Goal: Information Seeking & Learning: Learn about a topic

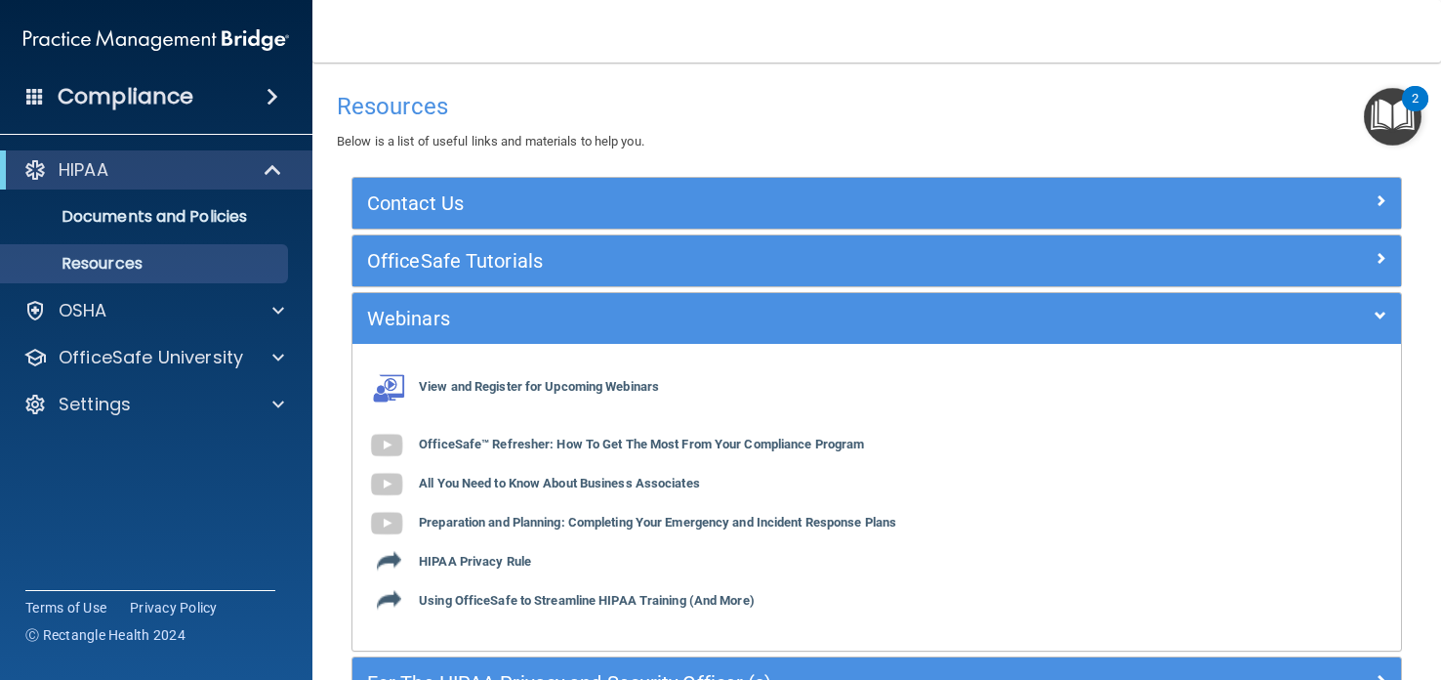
click at [1364, 132] on img "Open Resource Center, 2 new notifications" at bounding box center [1393, 117] width 58 height 58
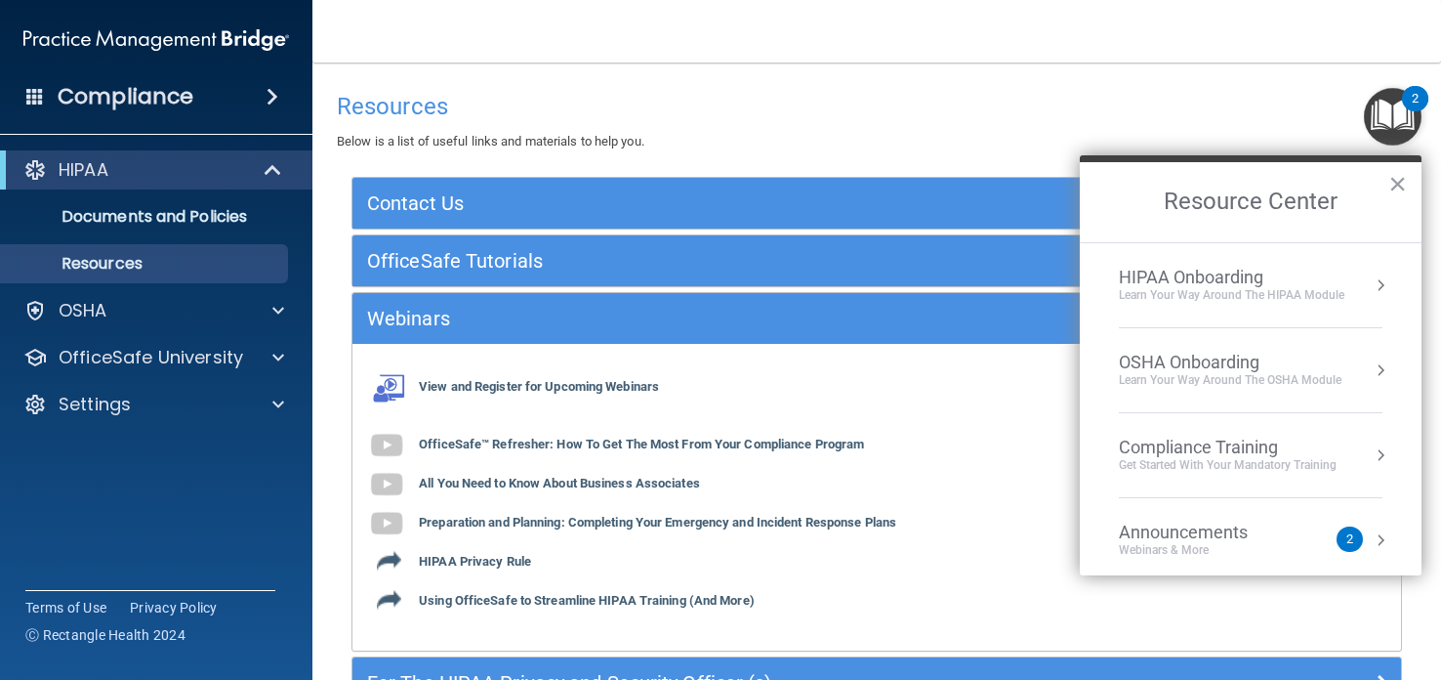
click at [1142, 296] on div "Learn Your Way around the HIPAA module" at bounding box center [1232, 295] width 226 height 17
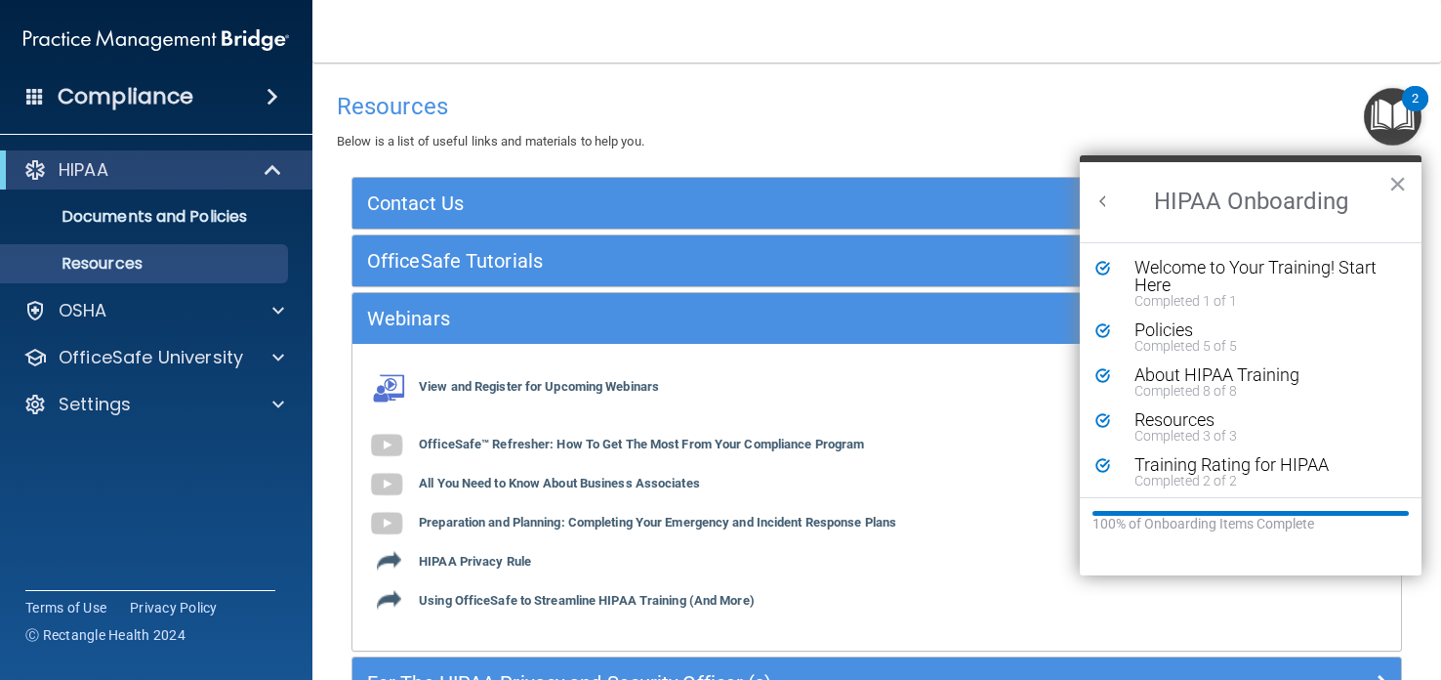
scroll to position [3, 0]
click at [667, 125] on div "Resources Below is a list of useful links and materials to help you." at bounding box center [877, 117] width 1080 height 71
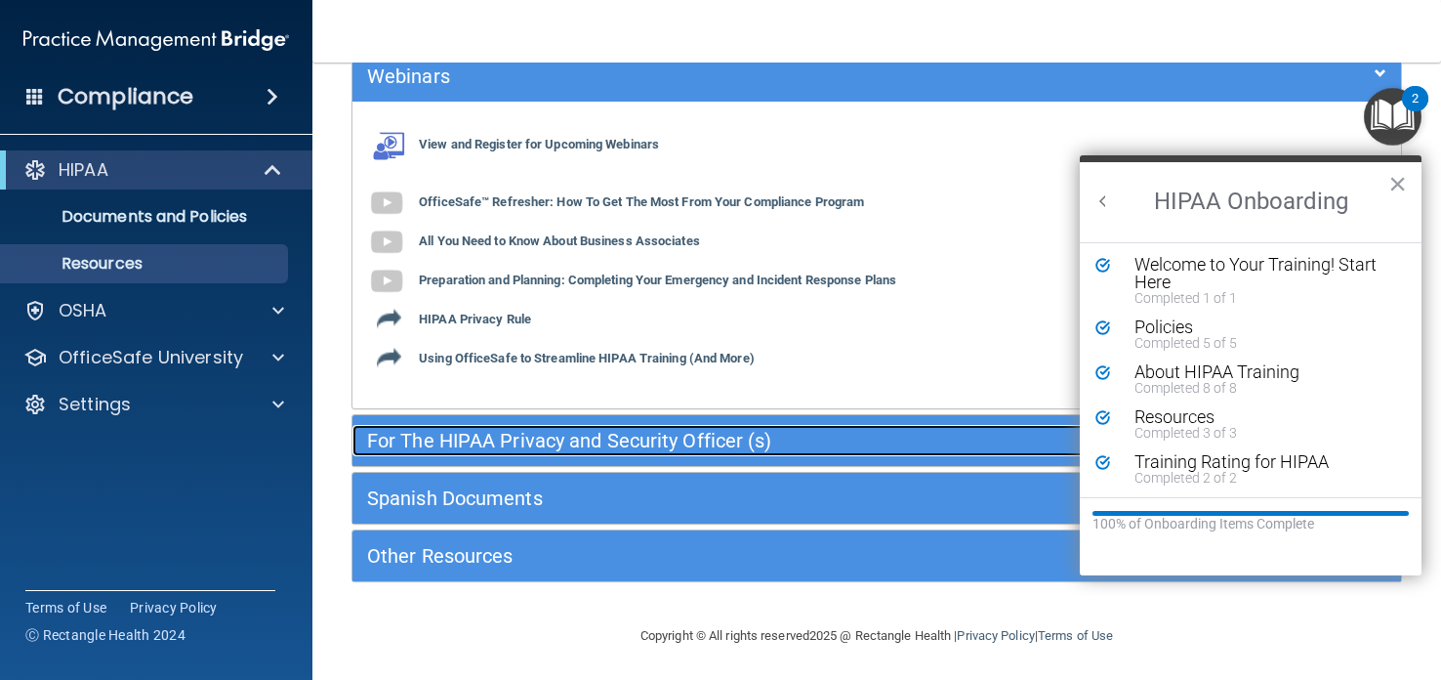
click at [622, 426] on div "For The HIPAA Privacy and Security Officer (s)" at bounding box center [746, 440] width 787 height 31
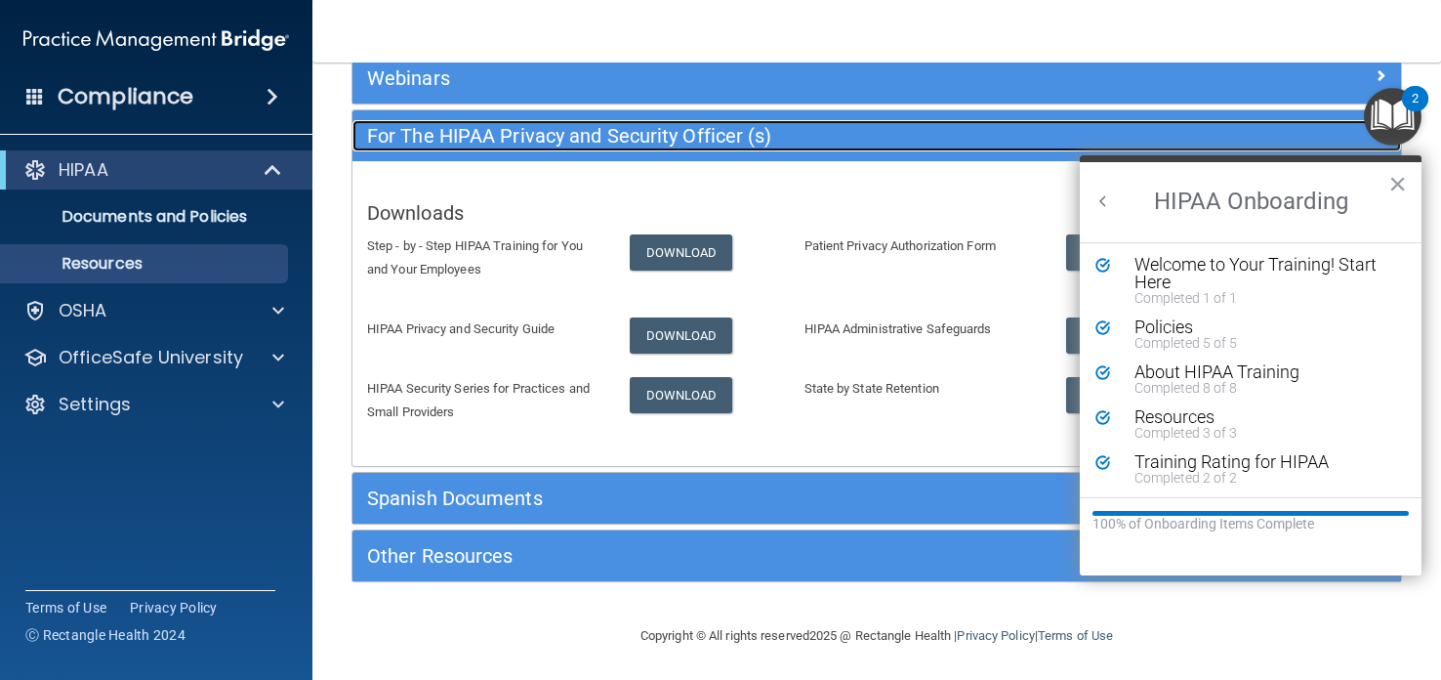
scroll to position [240, 0]
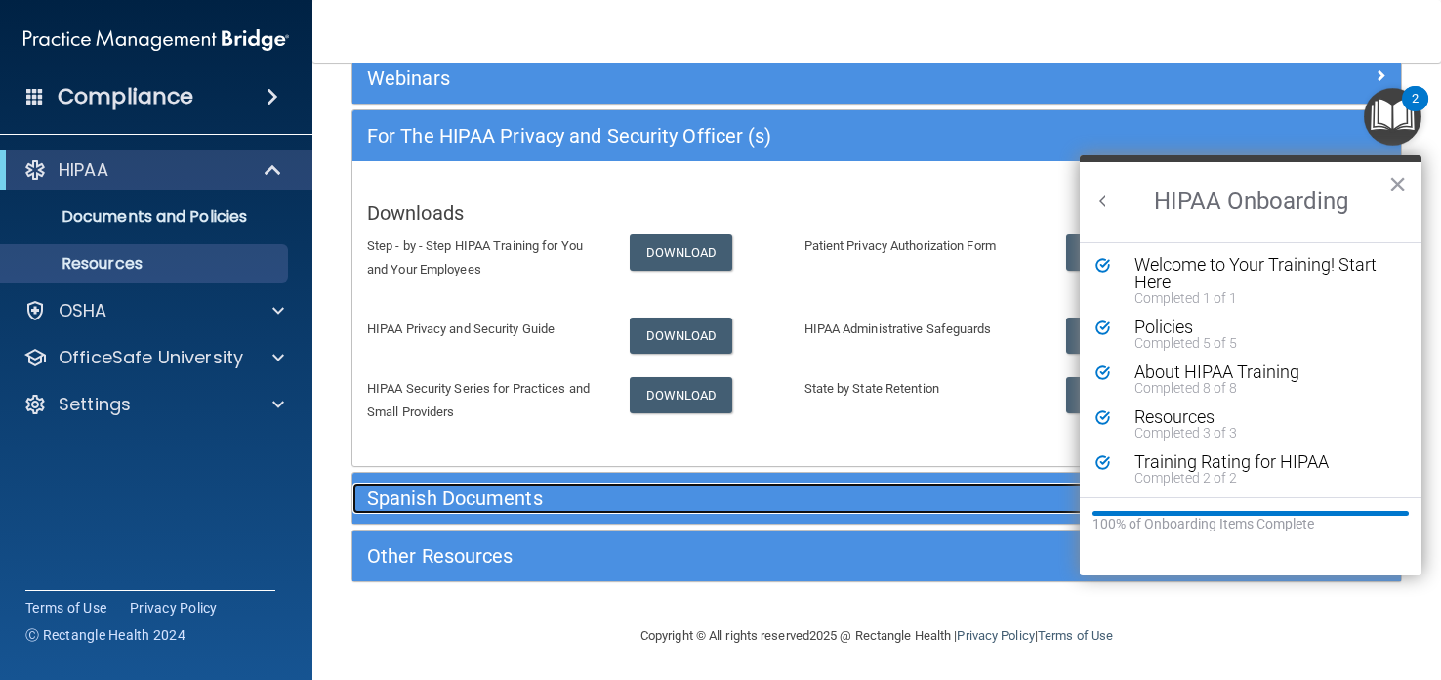
click at [663, 500] on h5 "Spanish Documents" at bounding box center [746, 497] width 758 height 21
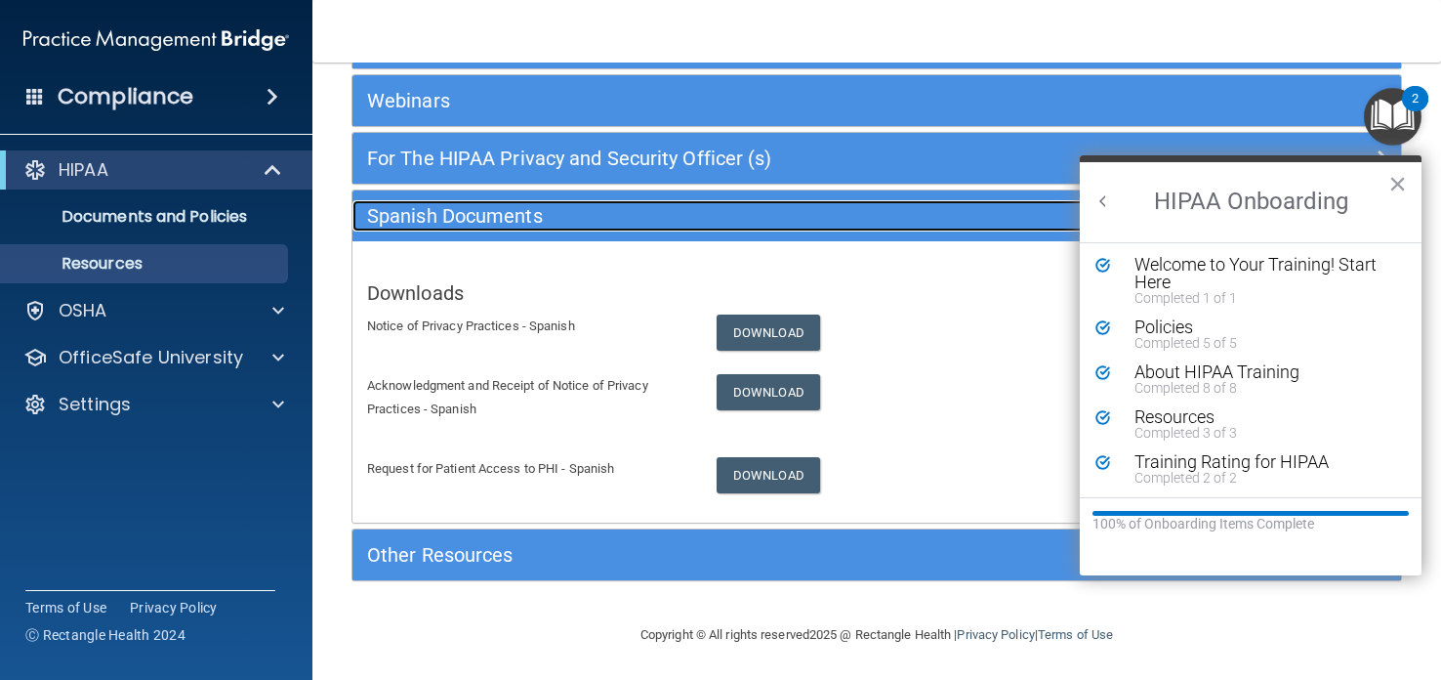
scroll to position [217, 0]
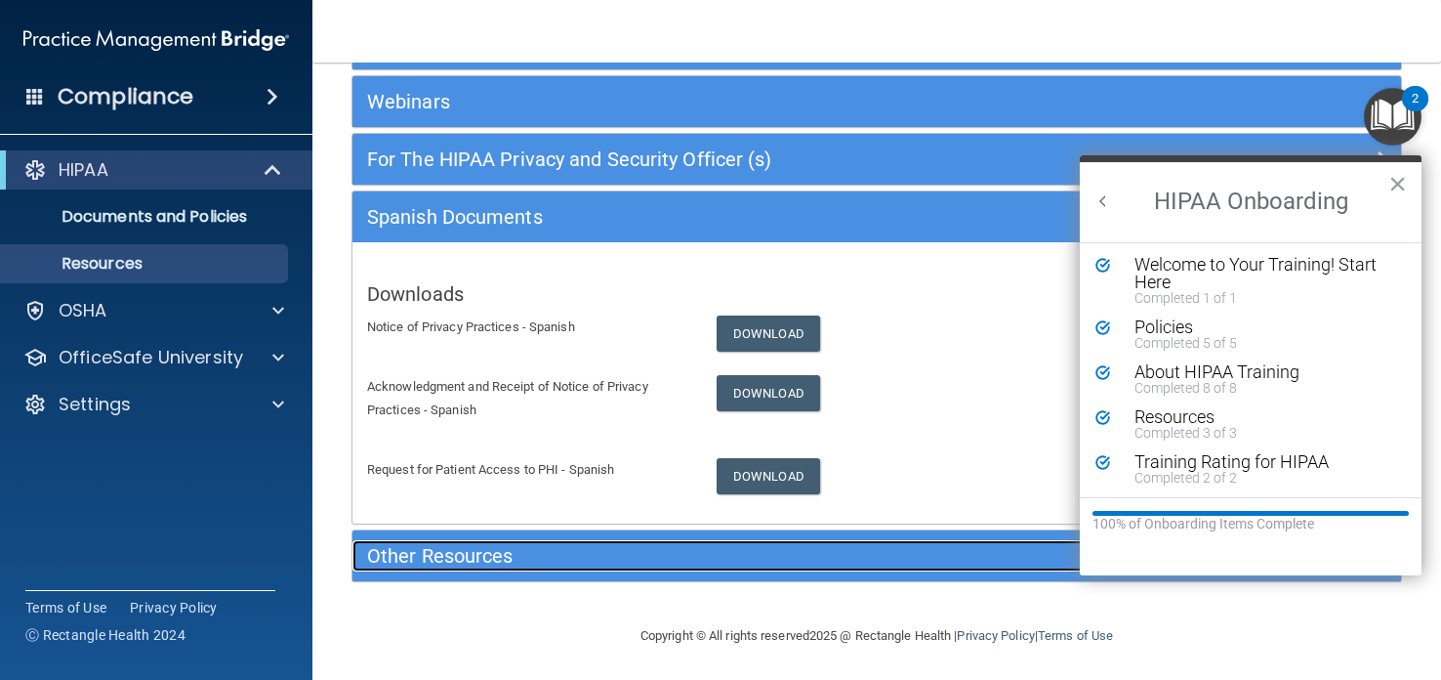
click at [667, 546] on h5 "Other Resources" at bounding box center [746, 555] width 758 height 21
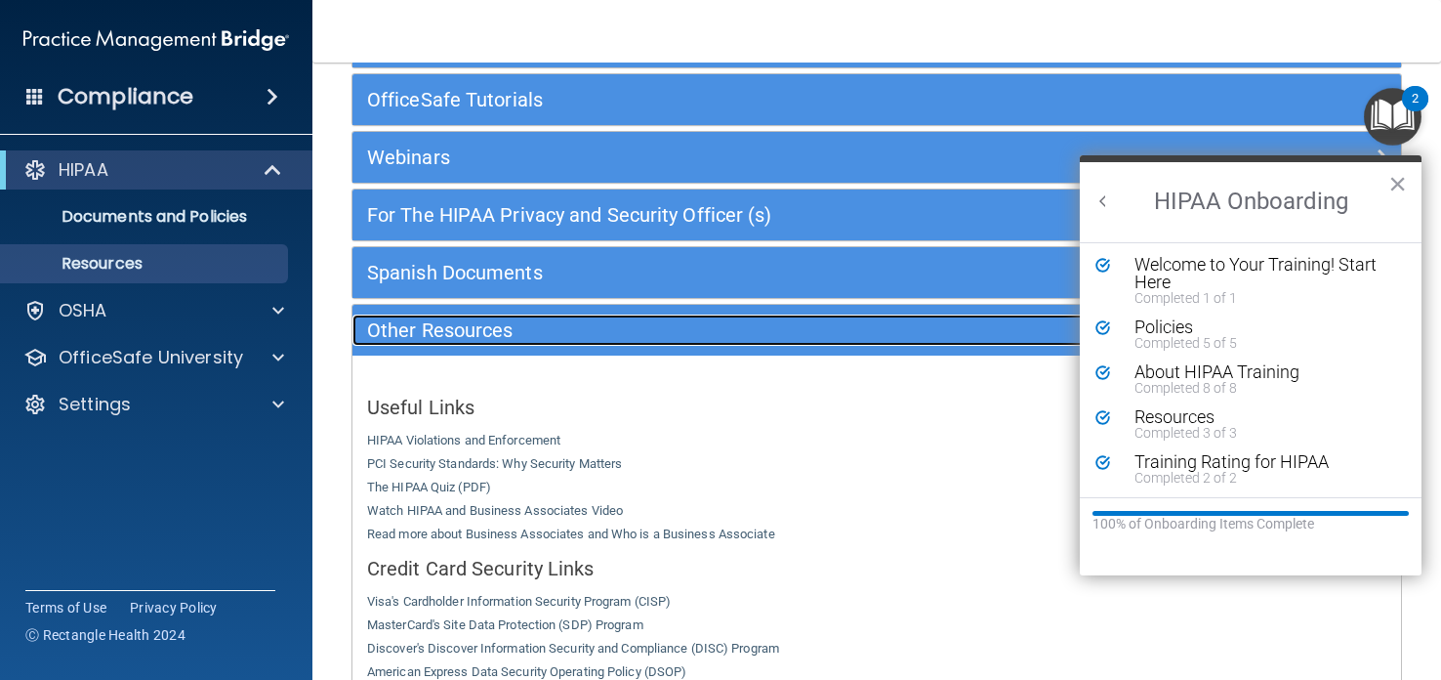
scroll to position [160, 0]
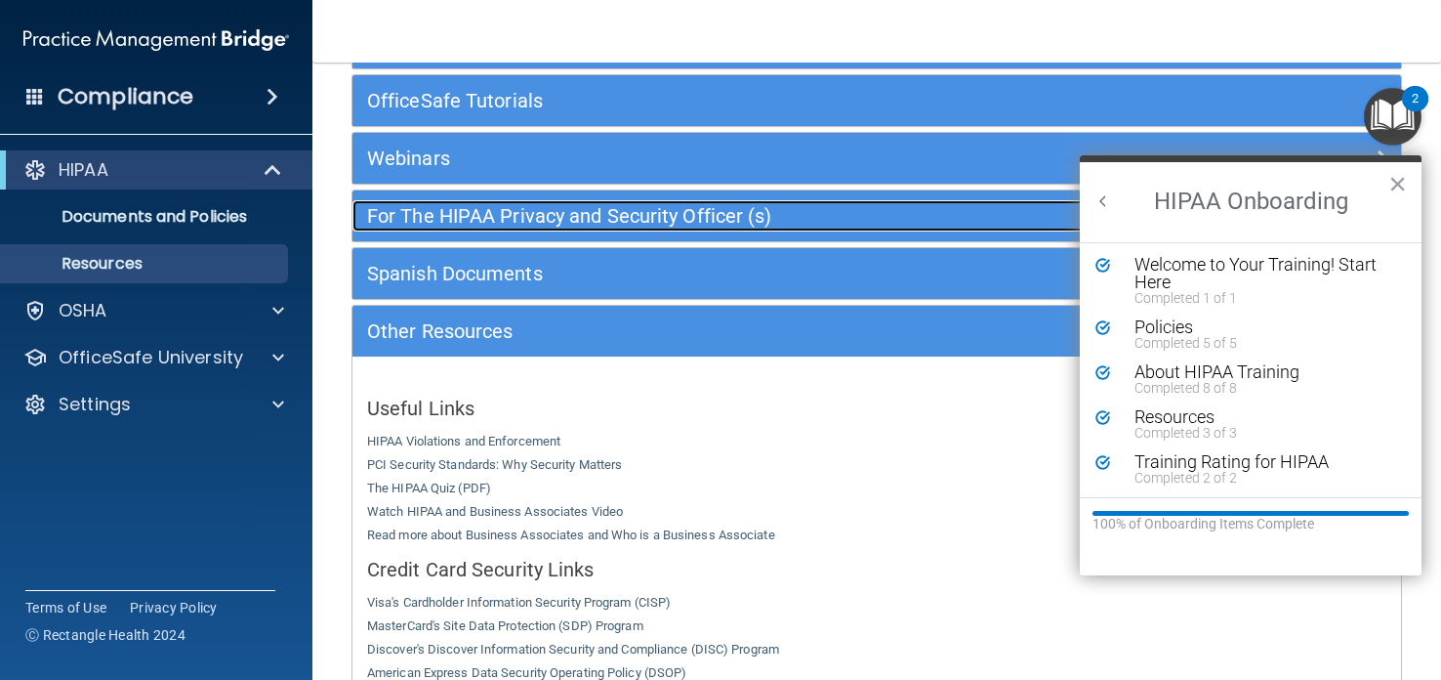
click at [556, 218] on h5 "For The HIPAA Privacy and Security Officer (s)" at bounding box center [746, 215] width 758 height 21
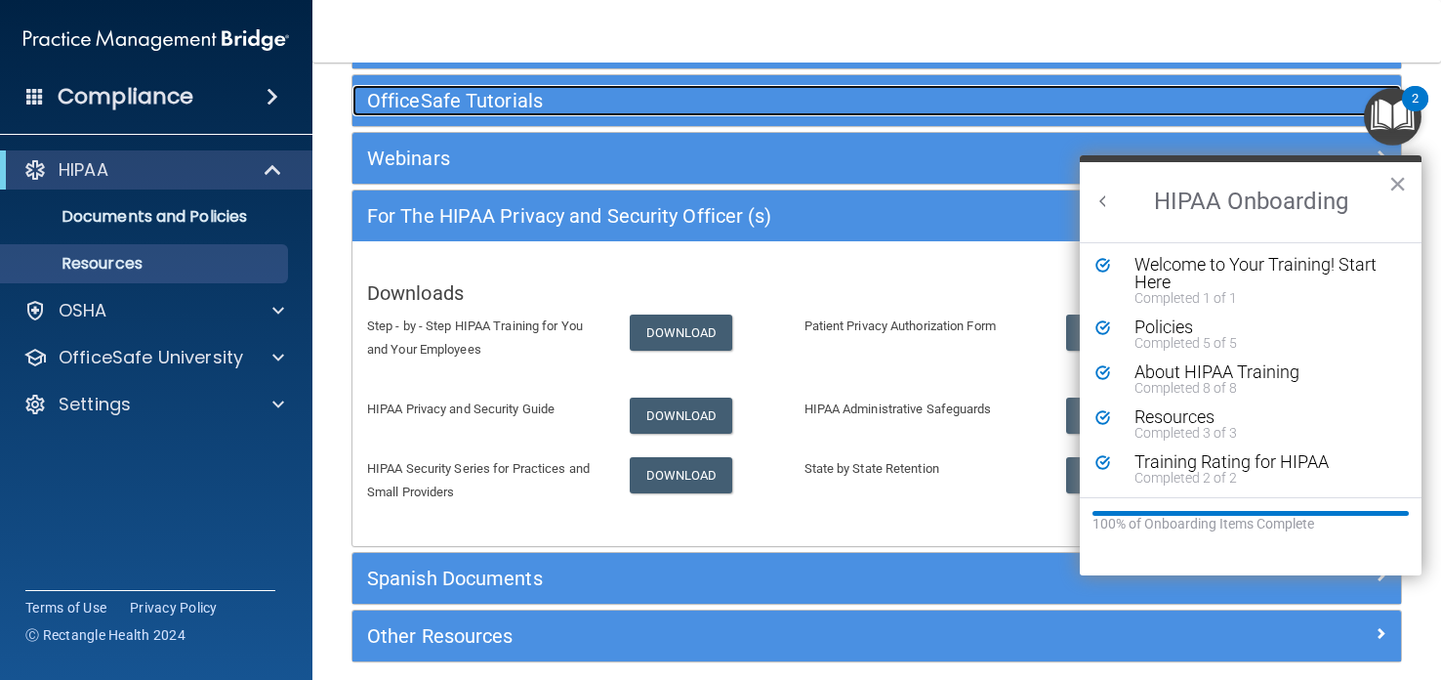
click at [554, 107] on h5 "OfficeSafe Tutorials" at bounding box center [746, 100] width 758 height 21
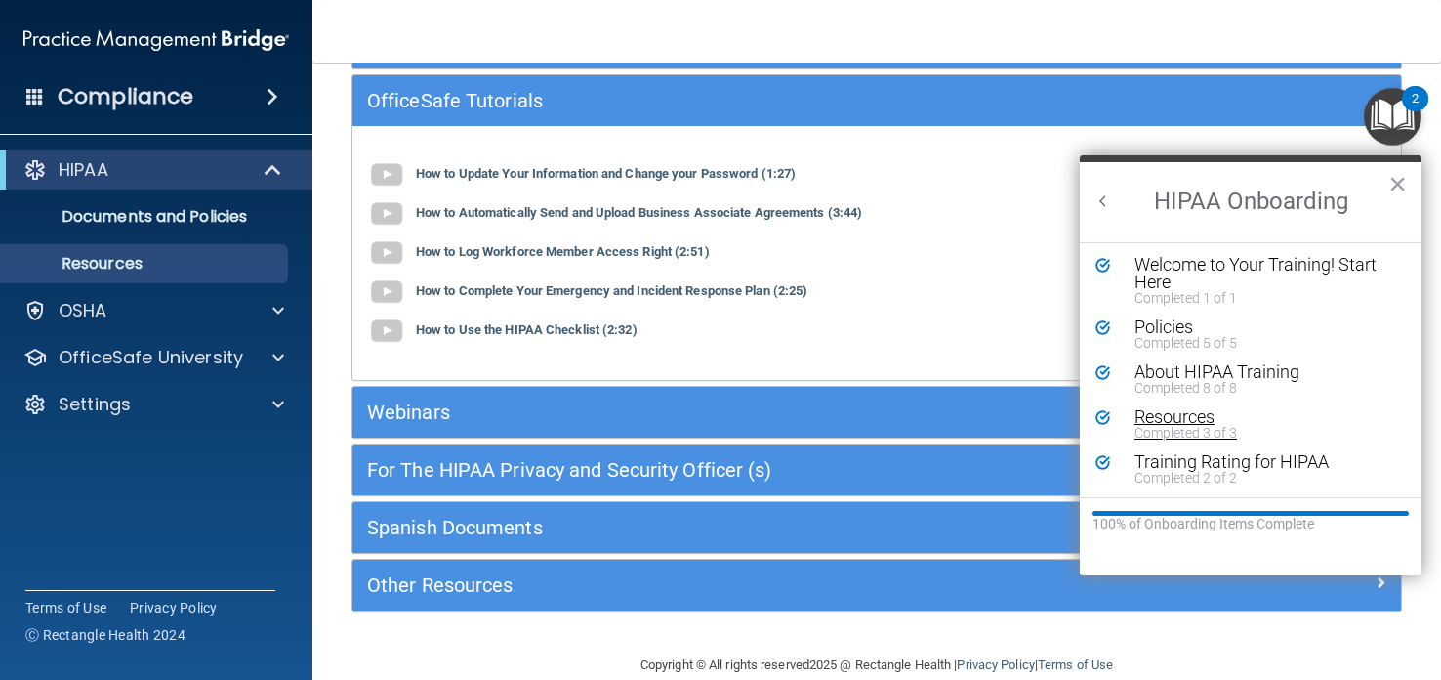
click at [1142, 416] on div "Resources" at bounding box center [1266, 417] width 262 height 18
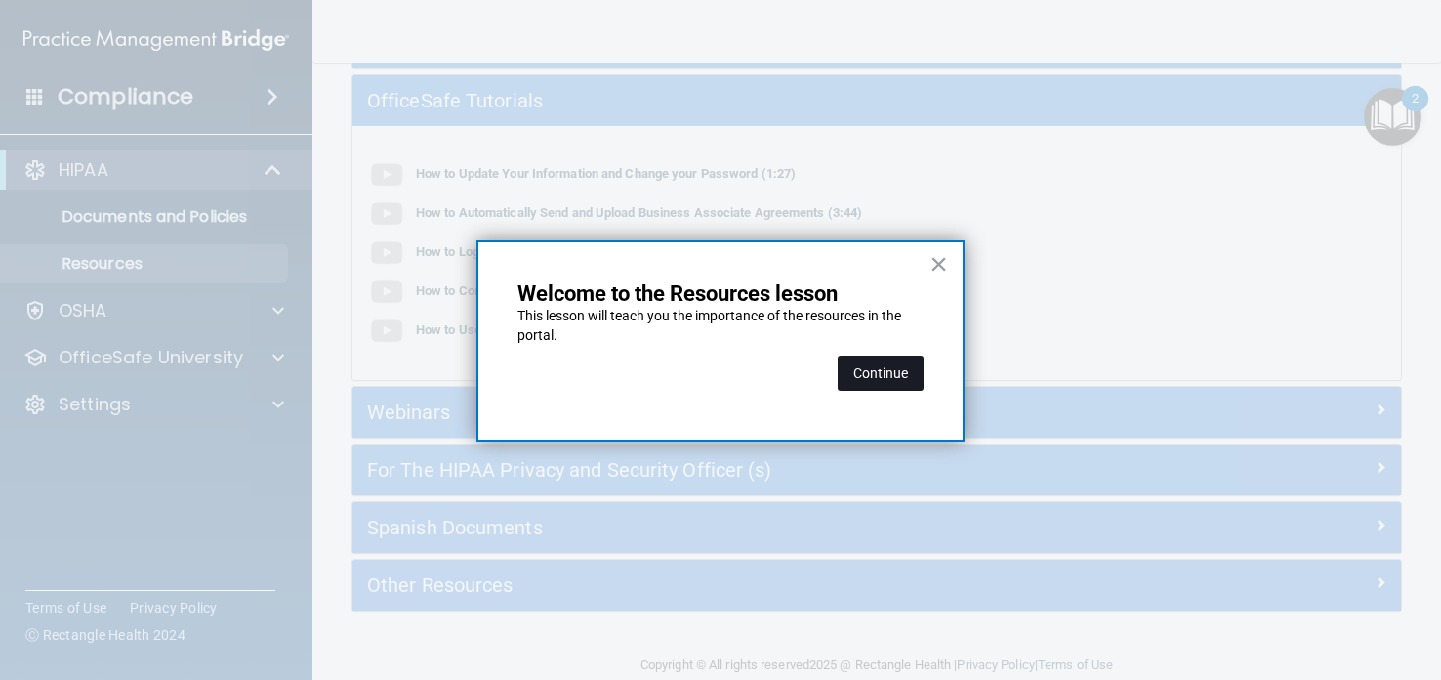
click at [878, 360] on button "Continue" at bounding box center [881, 372] width 86 height 35
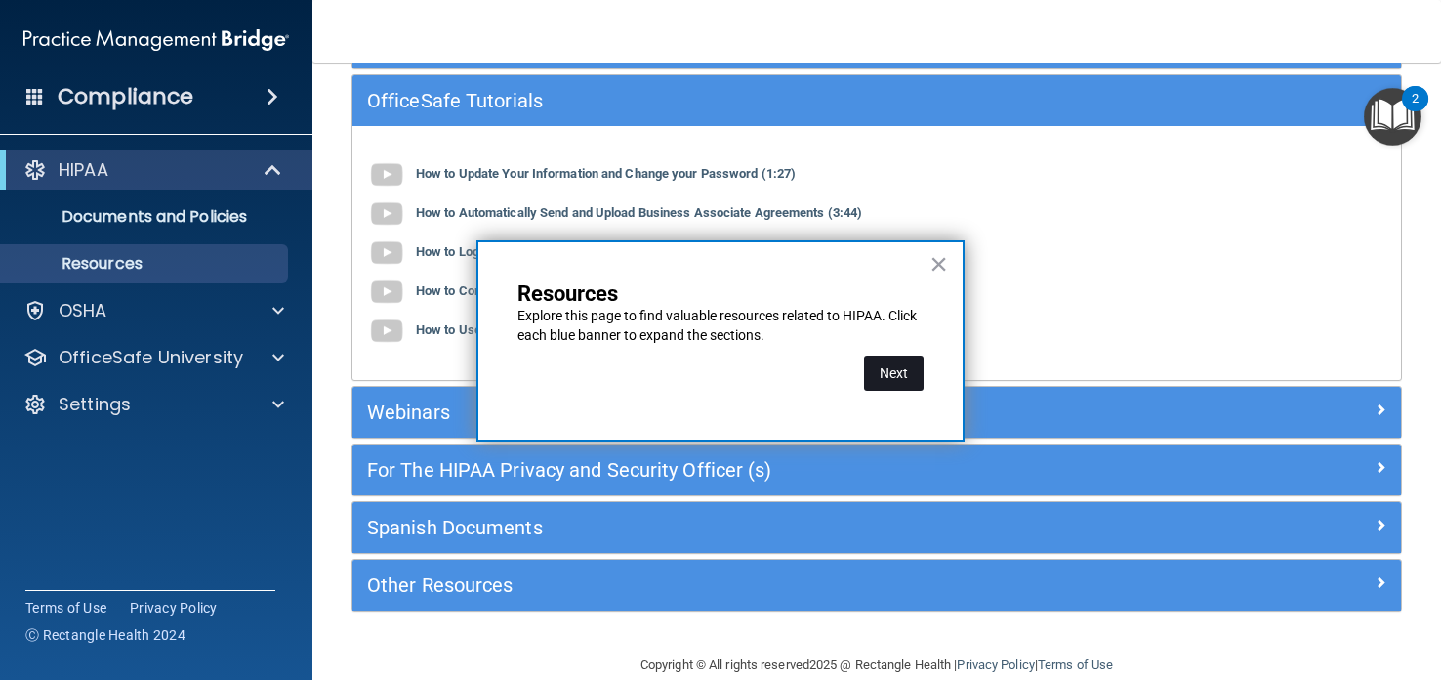
click at [903, 374] on button "Next" at bounding box center [894, 372] width 60 height 35
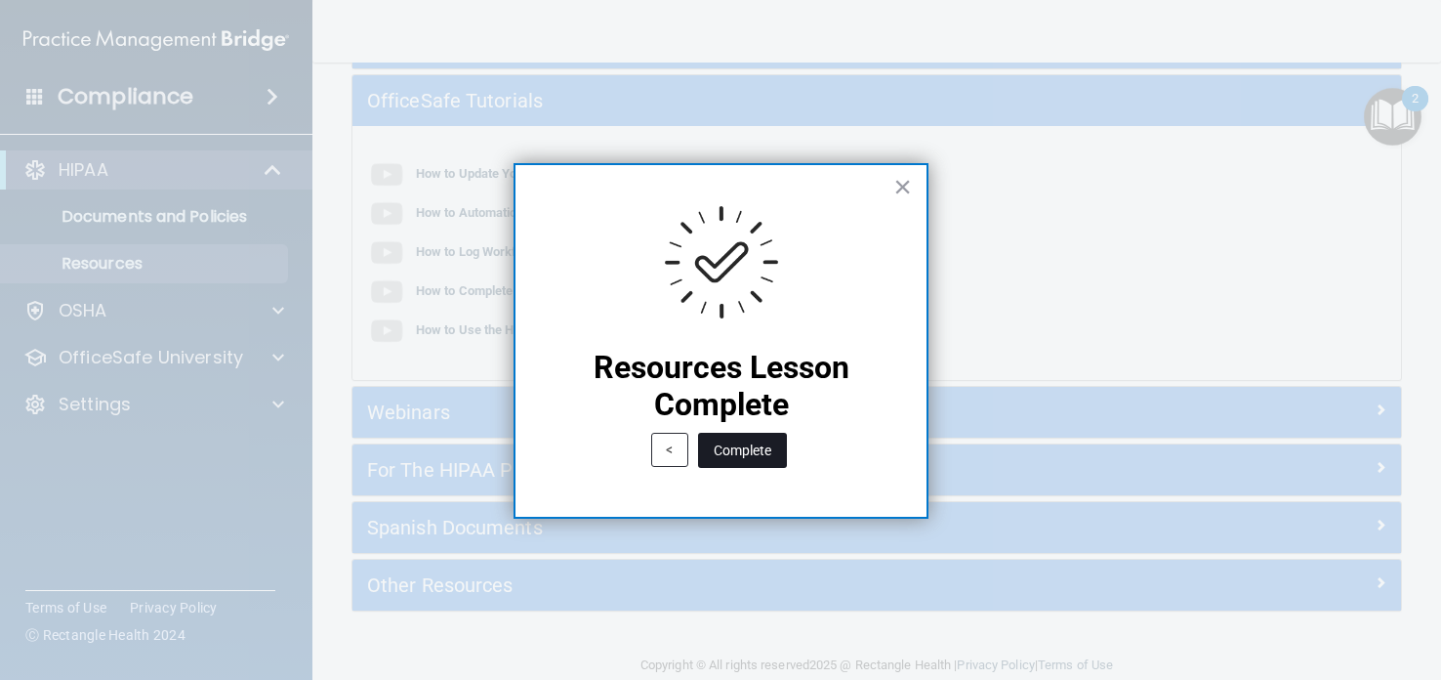
click at [759, 453] on button "Complete" at bounding box center [742, 450] width 89 height 35
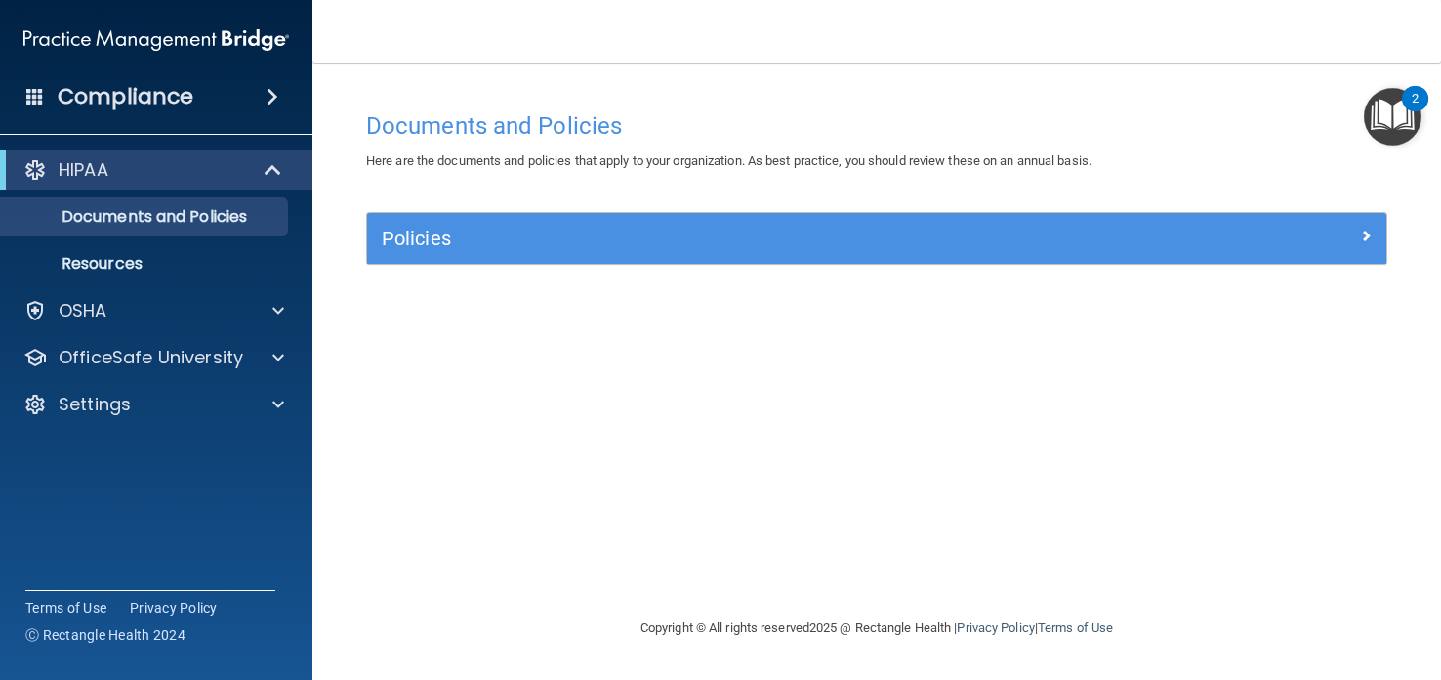
click at [1407, 116] on img "Open Resource Center, 2 new notifications" at bounding box center [1393, 117] width 58 height 58
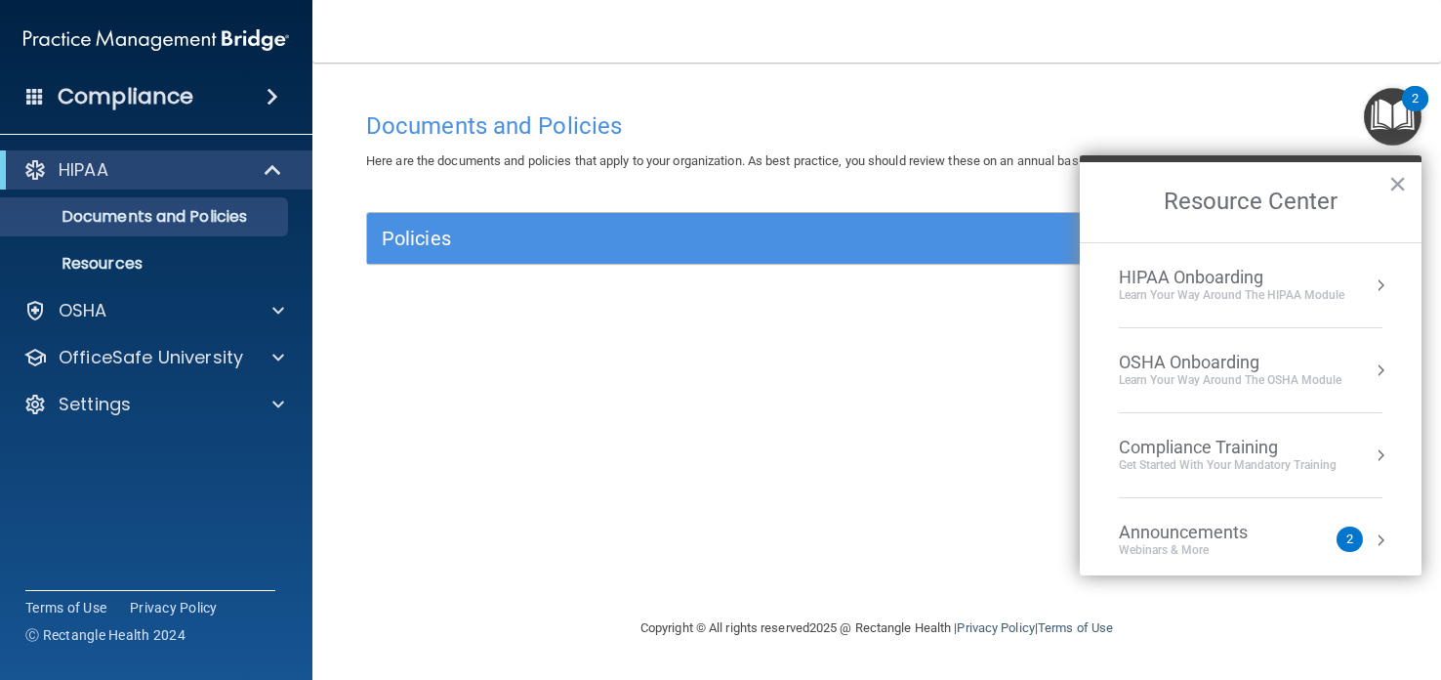
click at [1266, 290] on div "Learn Your Way around the HIPAA module" at bounding box center [1232, 295] width 226 height 17
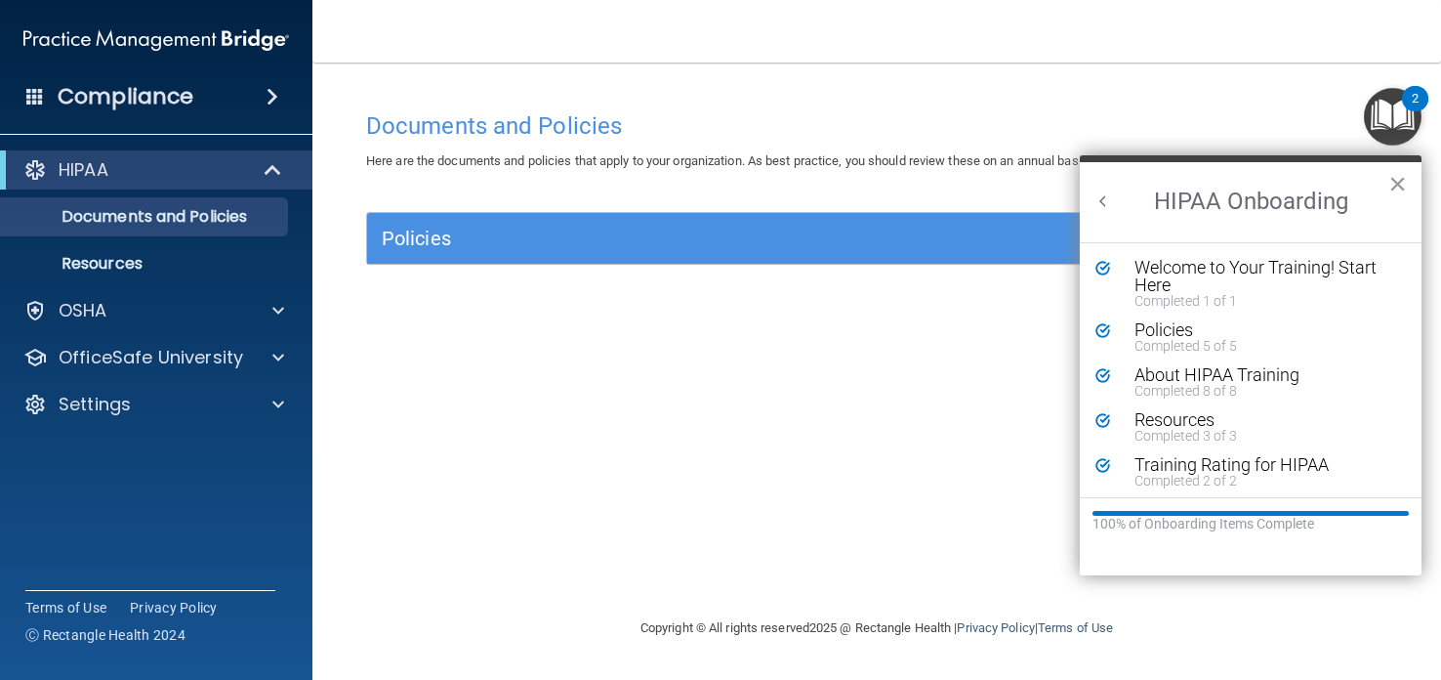
click at [1401, 181] on button "×" at bounding box center [1398, 183] width 19 height 31
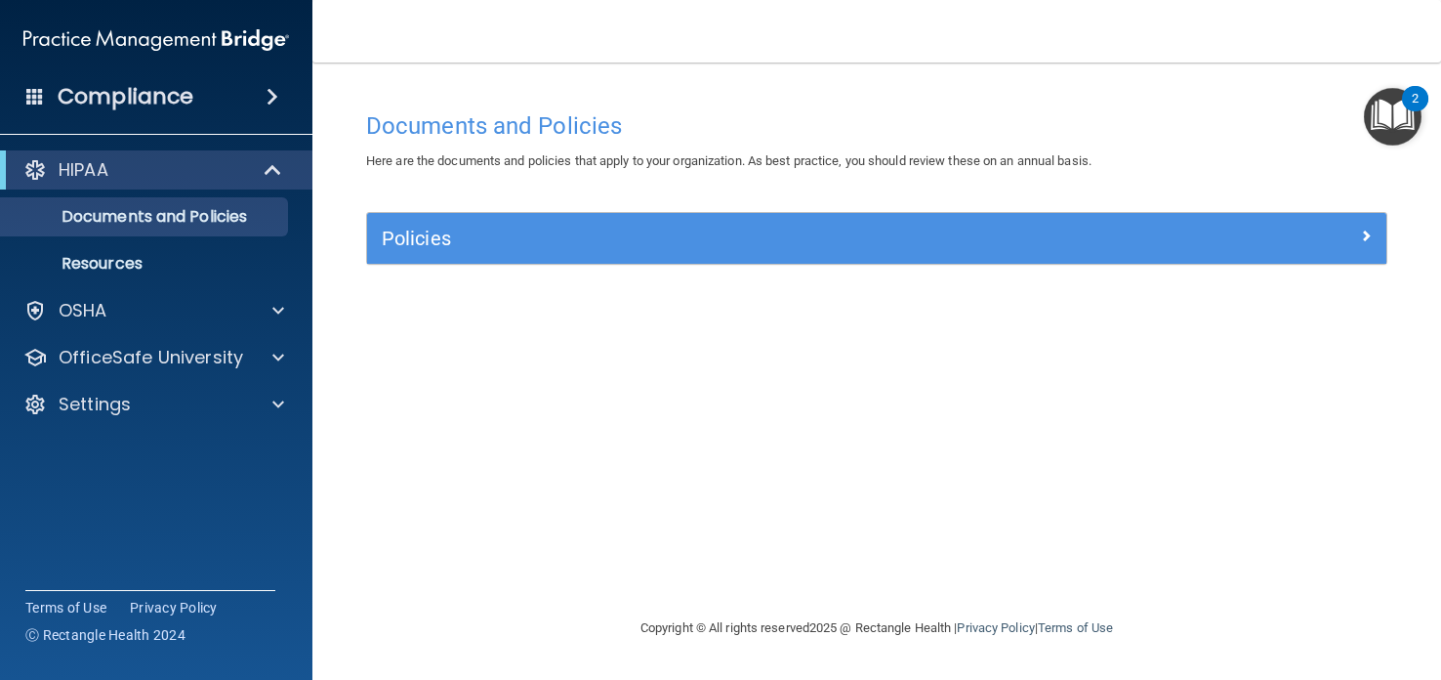
click at [1397, 96] on img "Open Resource Center, 2 new notifications" at bounding box center [1393, 117] width 58 height 58
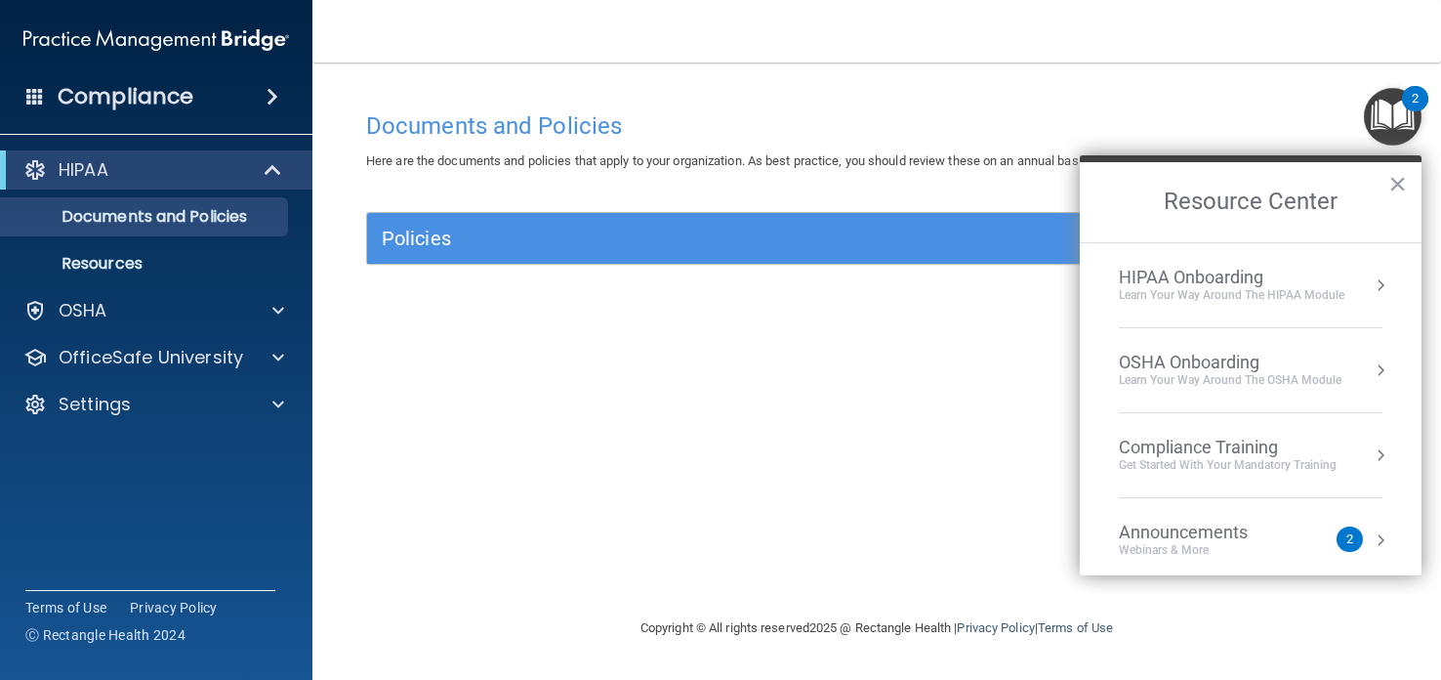
click at [1285, 354] on div "OSHA Onboarding" at bounding box center [1230, 362] width 223 height 21
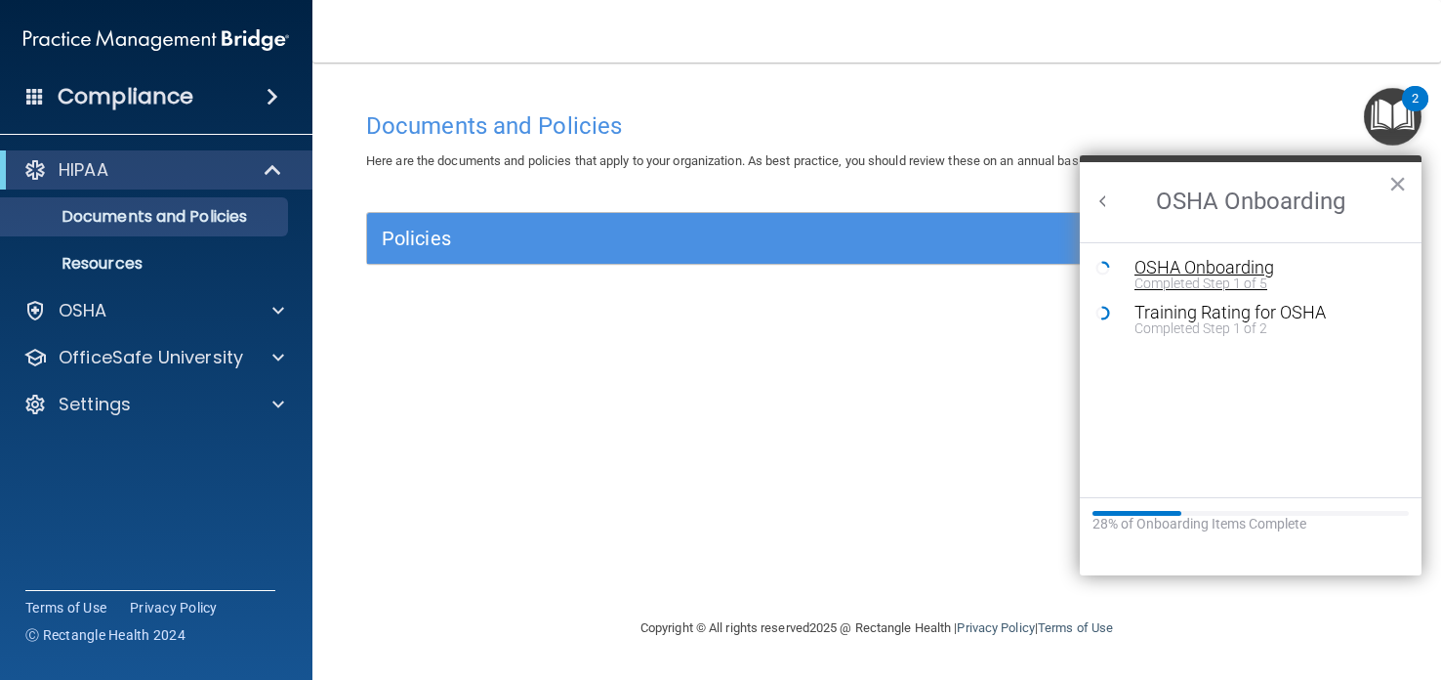
click at [1268, 276] on div "Completed Step 1 of 5" at bounding box center [1266, 283] width 262 height 14
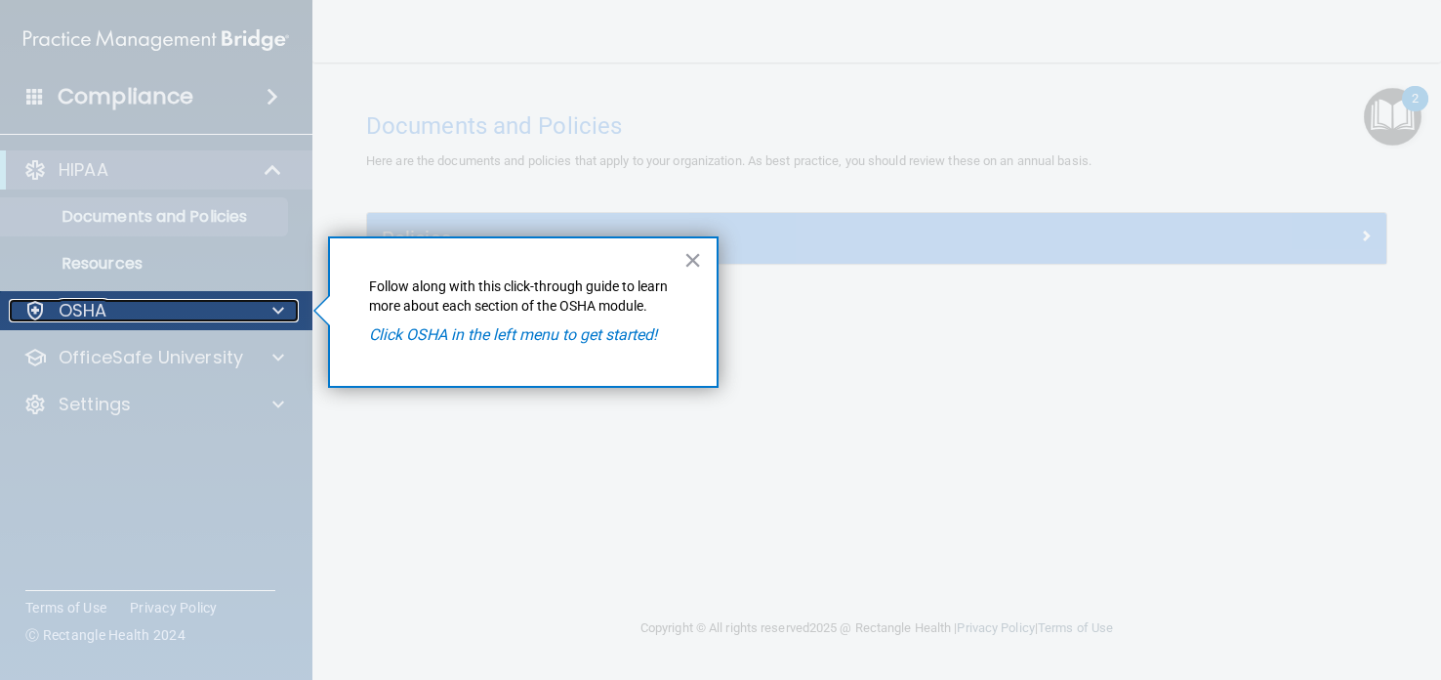
click at [281, 312] on span at bounding box center [278, 310] width 12 height 23
click at [32, 305] on div at bounding box center [34, 310] width 23 height 23
click at [695, 263] on button "×" at bounding box center [693, 259] width 19 height 31
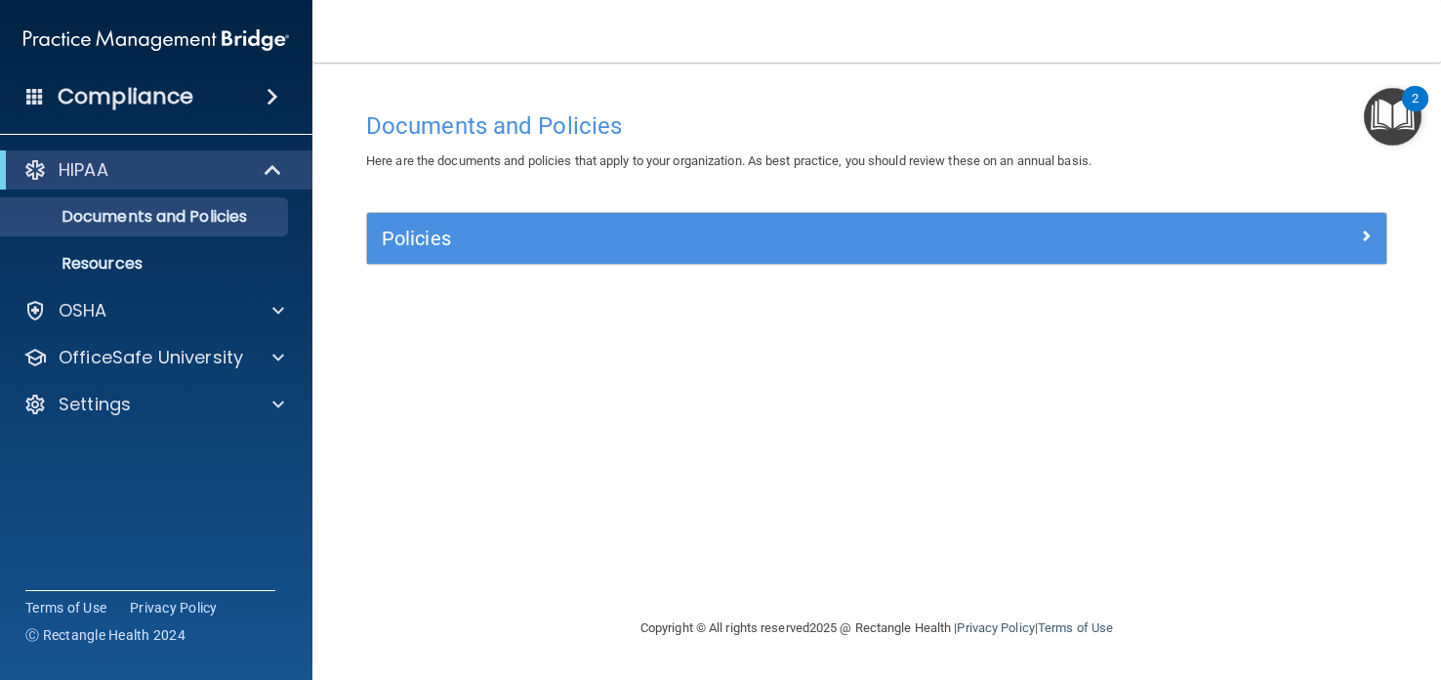
click at [1404, 99] on div "2" at bounding box center [1415, 98] width 26 height 25
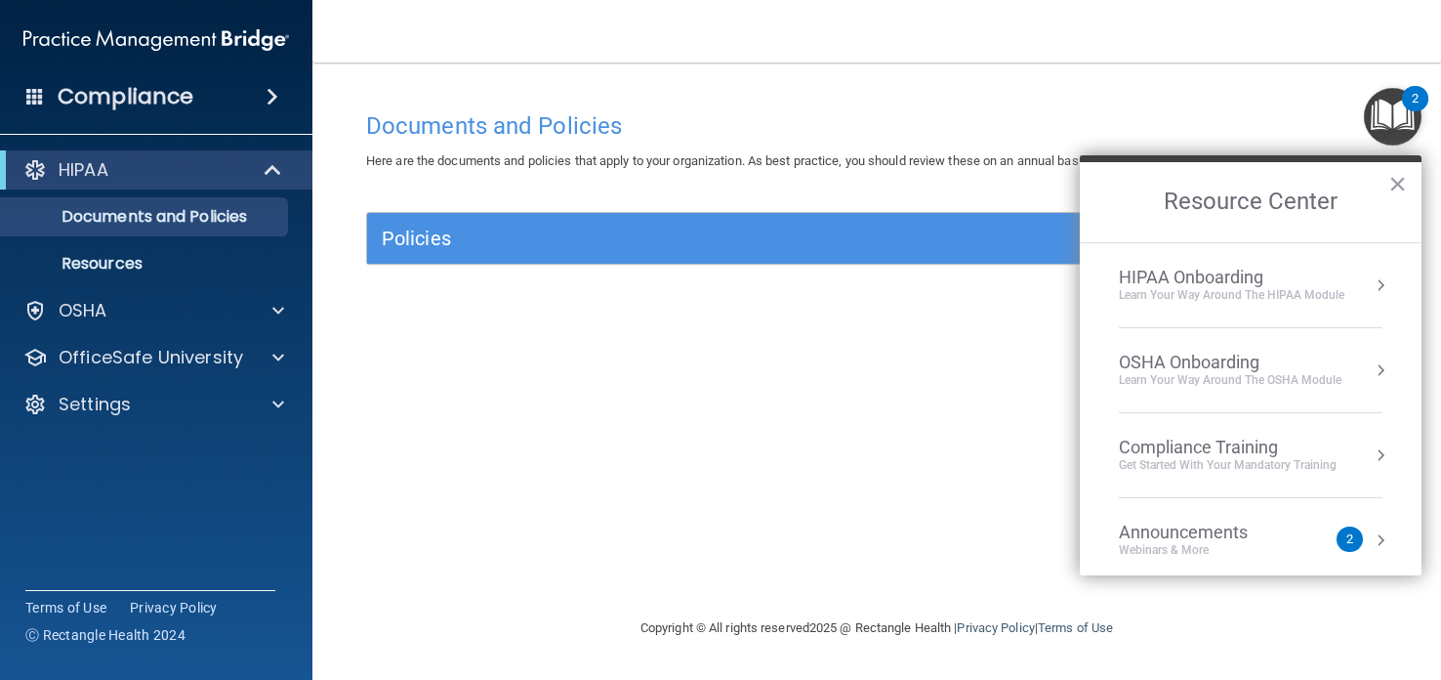
click at [1230, 447] on div "Compliance Training" at bounding box center [1228, 447] width 218 height 21
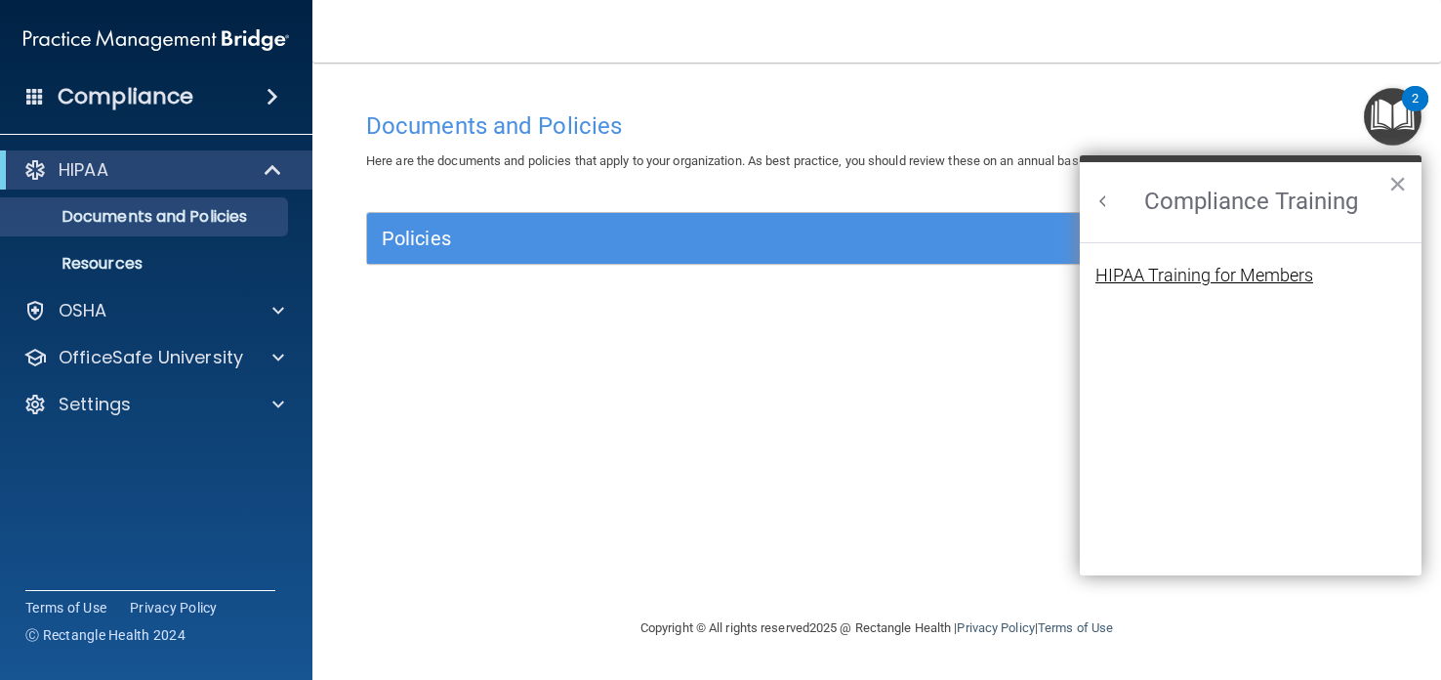
click at [1237, 271] on div "HIPAA Training for Members" at bounding box center [1205, 276] width 218 height 18
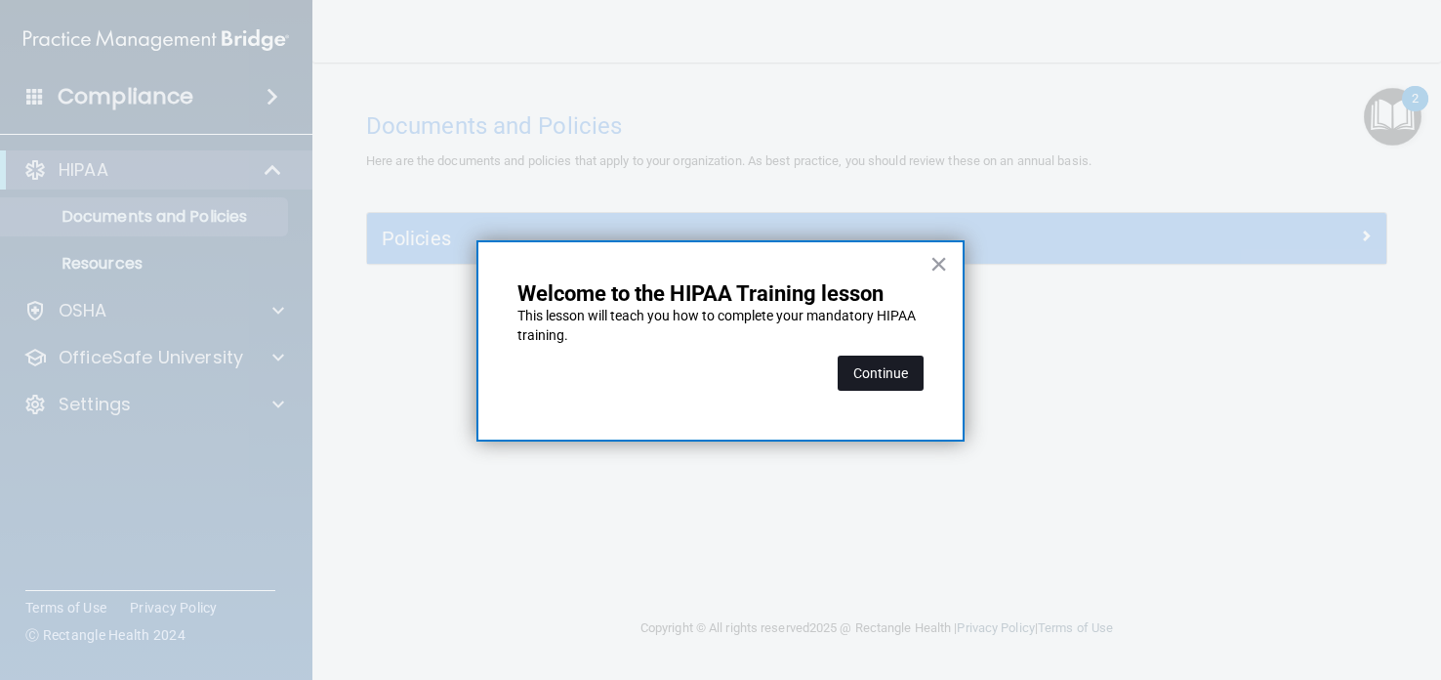
click at [873, 366] on button "Continue" at bounding box center [881, 372] width 86 height 35
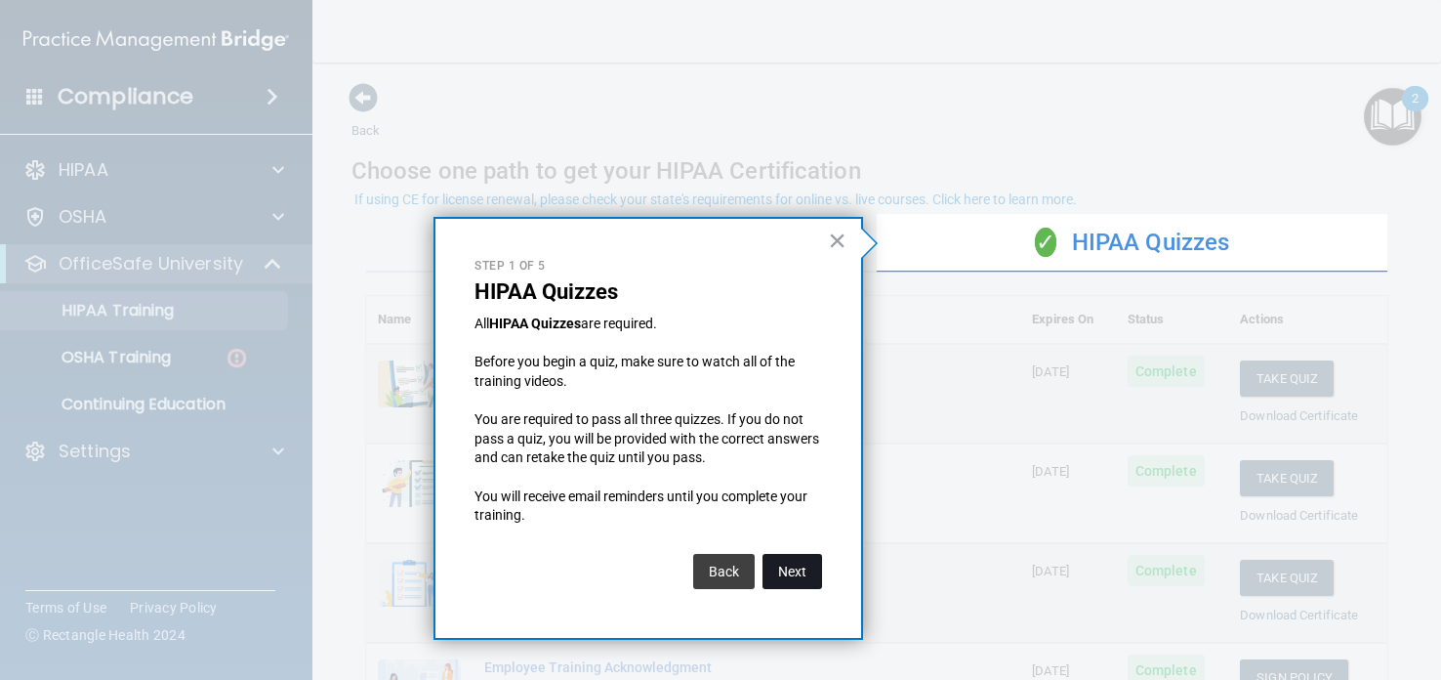
click at [792, 562] on button "Next" at bounding box center [793, 571] width 60 height 35
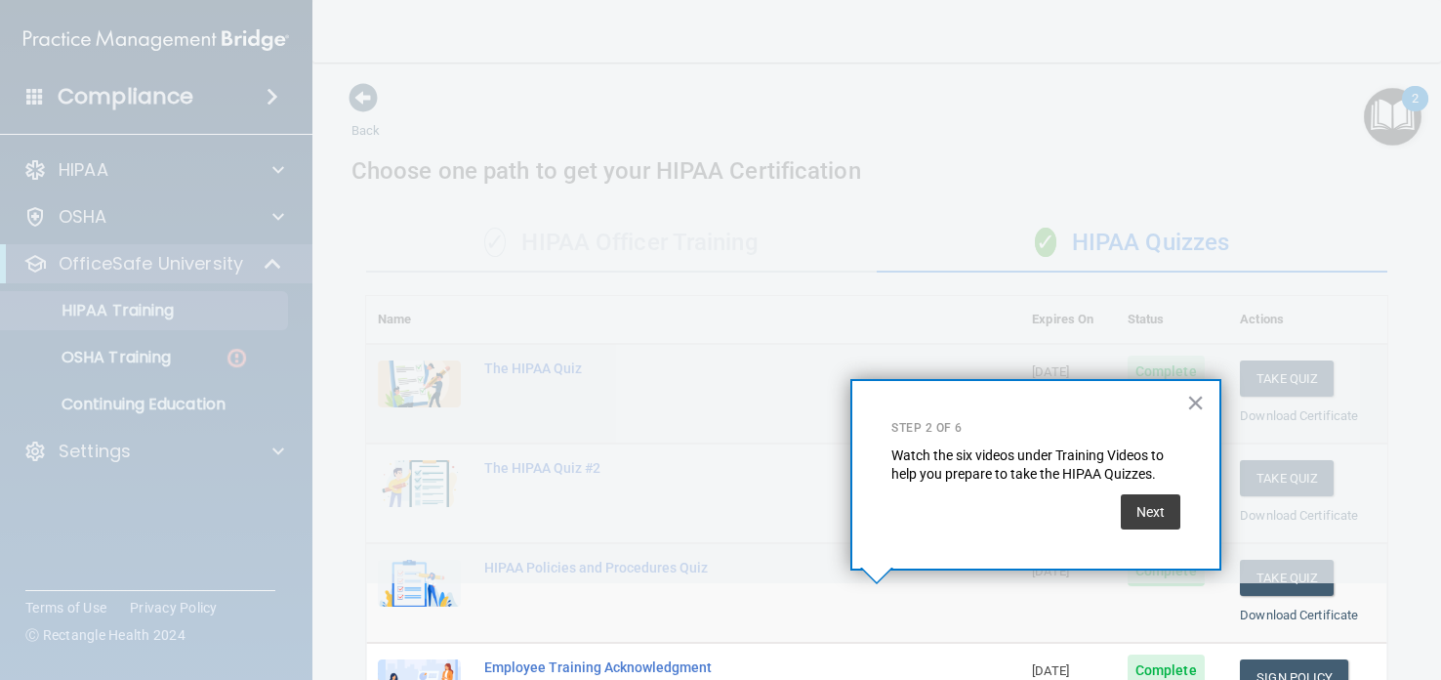
scroll to position [278, 0]
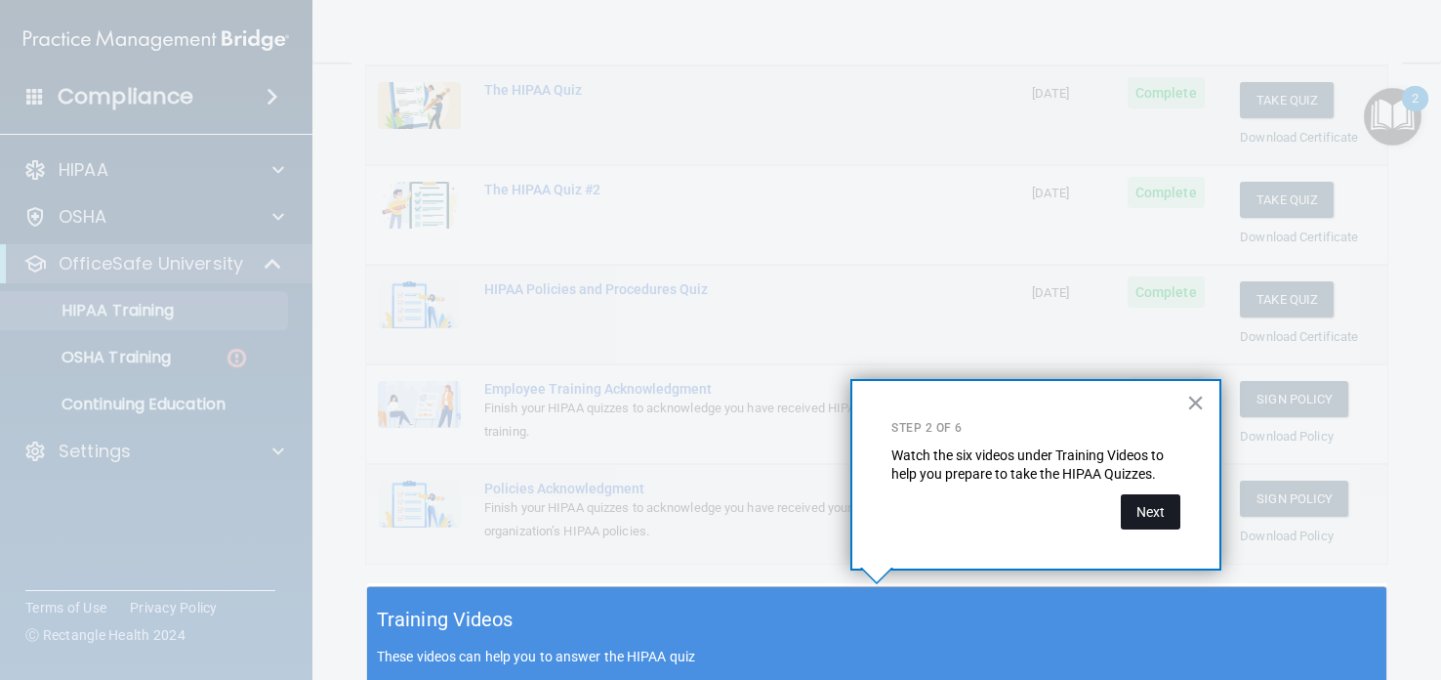
click at [1152, 501] on button "Next" at bounding box center [1151, 511] width 60 height 35
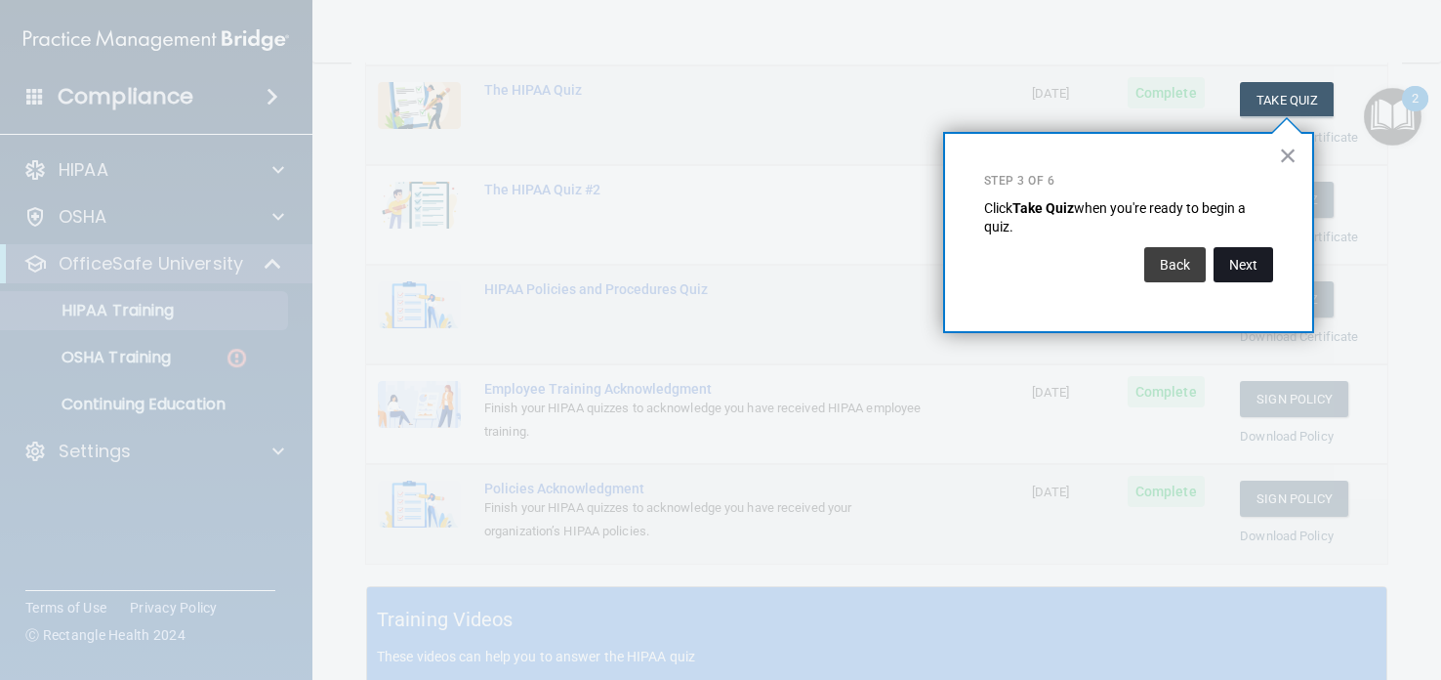
click at [1244, 255] on button "Next" at bounding box center [1244, 264] width 60 height 35
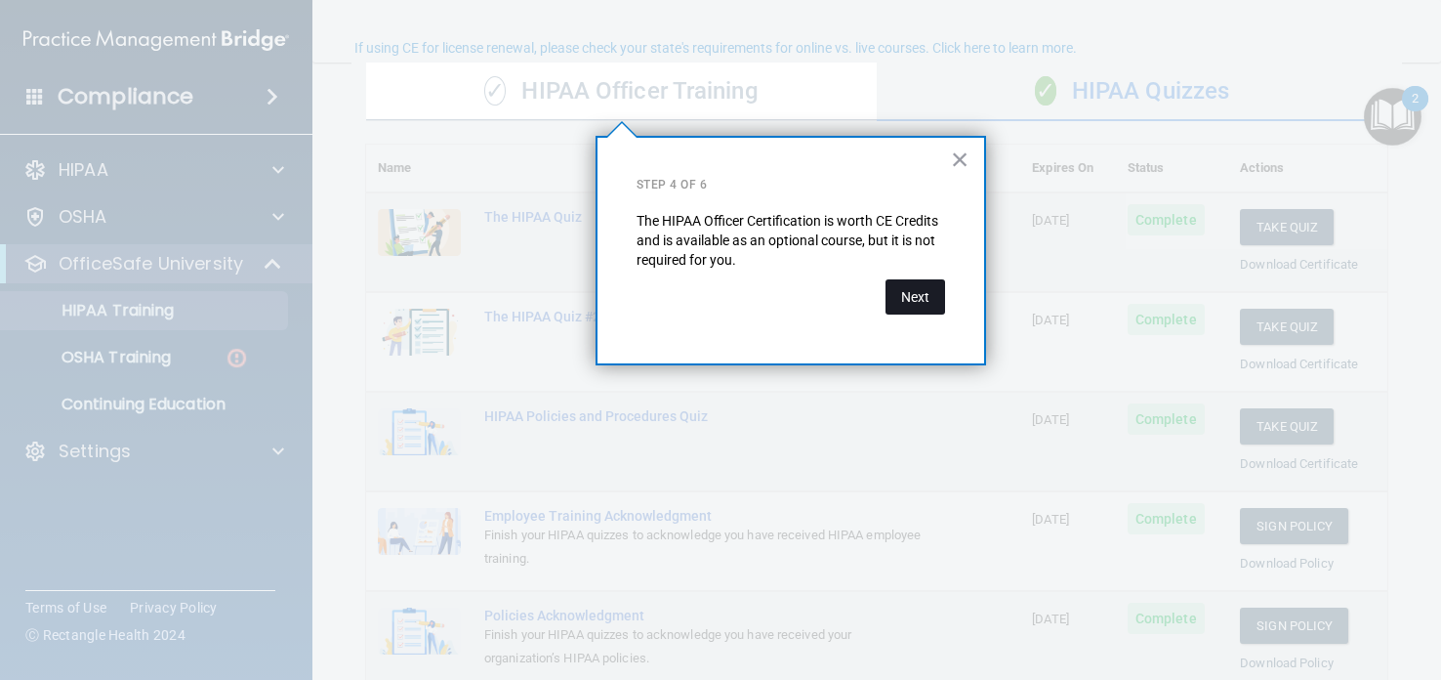
click at [924, 294] on button "Next" at bounding box center [916, 296] width 60 height 35
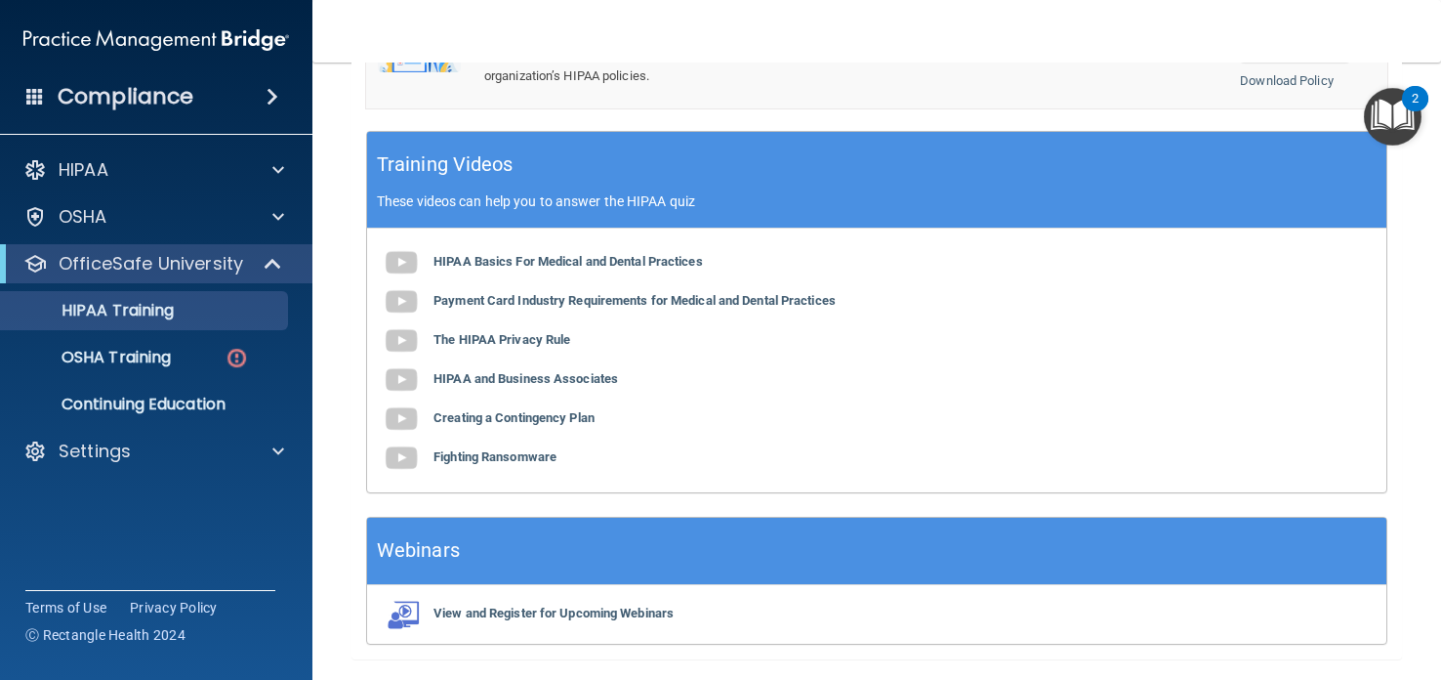
scroll to position [785, 0]
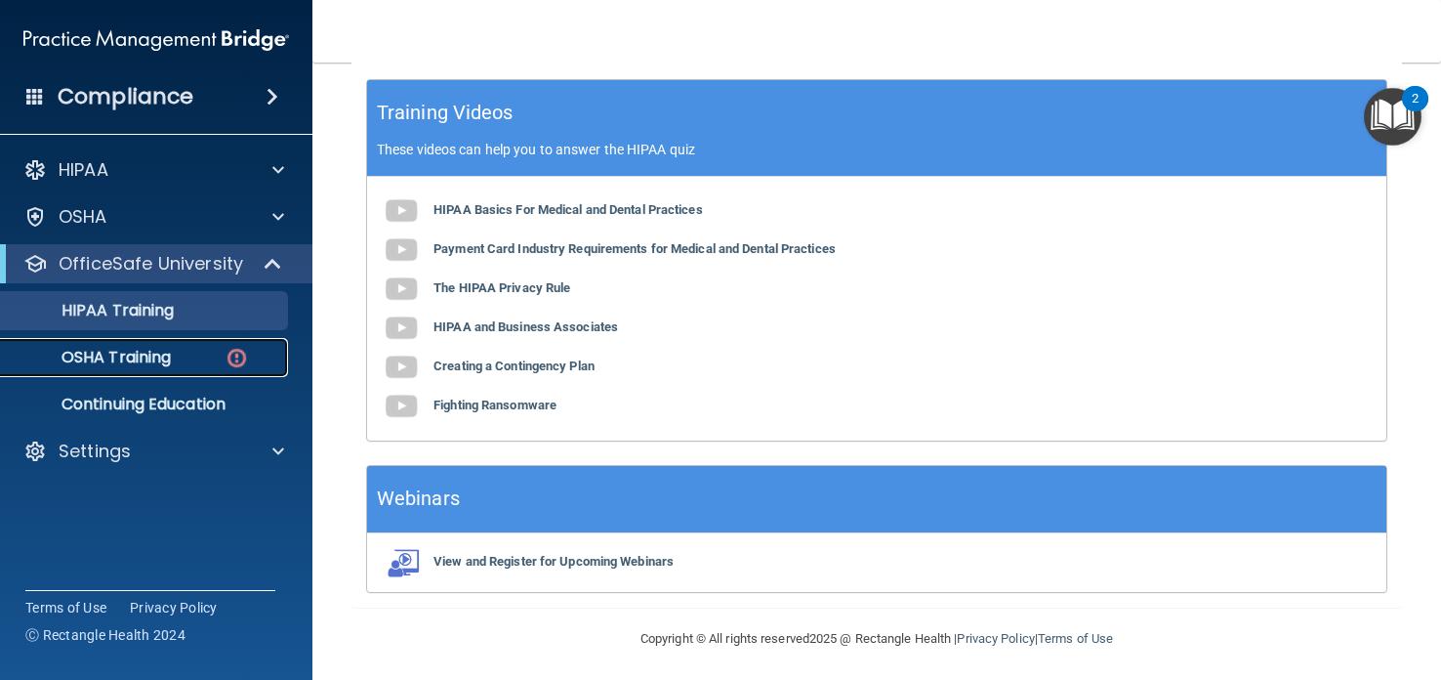
click at [234, 356] on img at bounding box center [237, 358] width 24 height 24
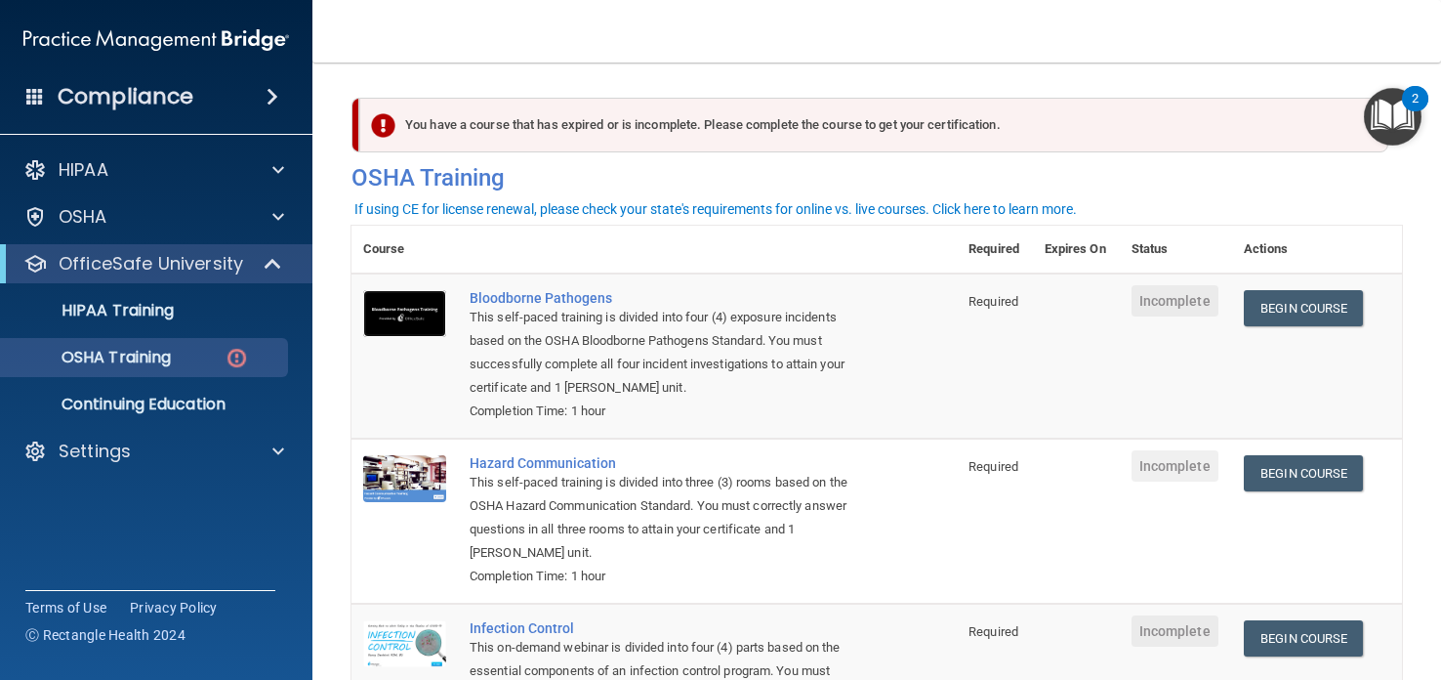
click at [412, 309] on img at bounding box center [404, 313] width 83 height 47
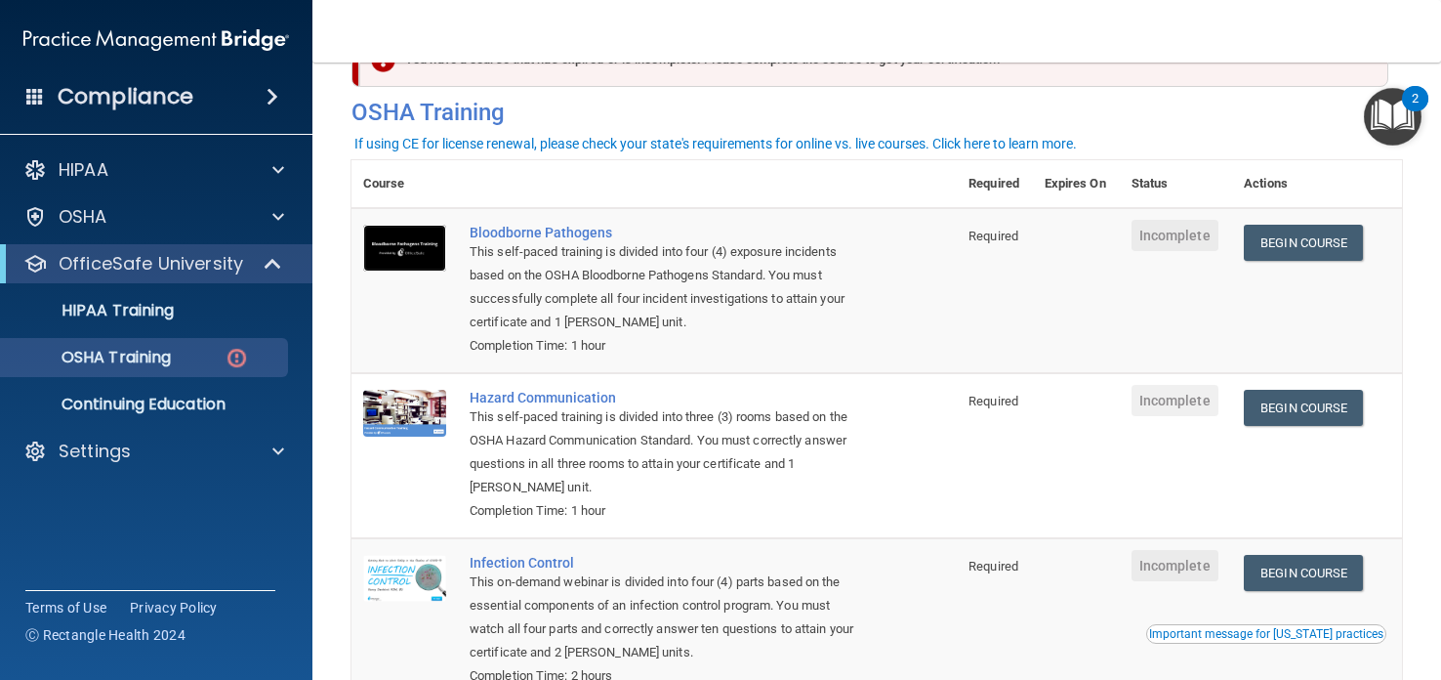
scroll to position [62, 0]
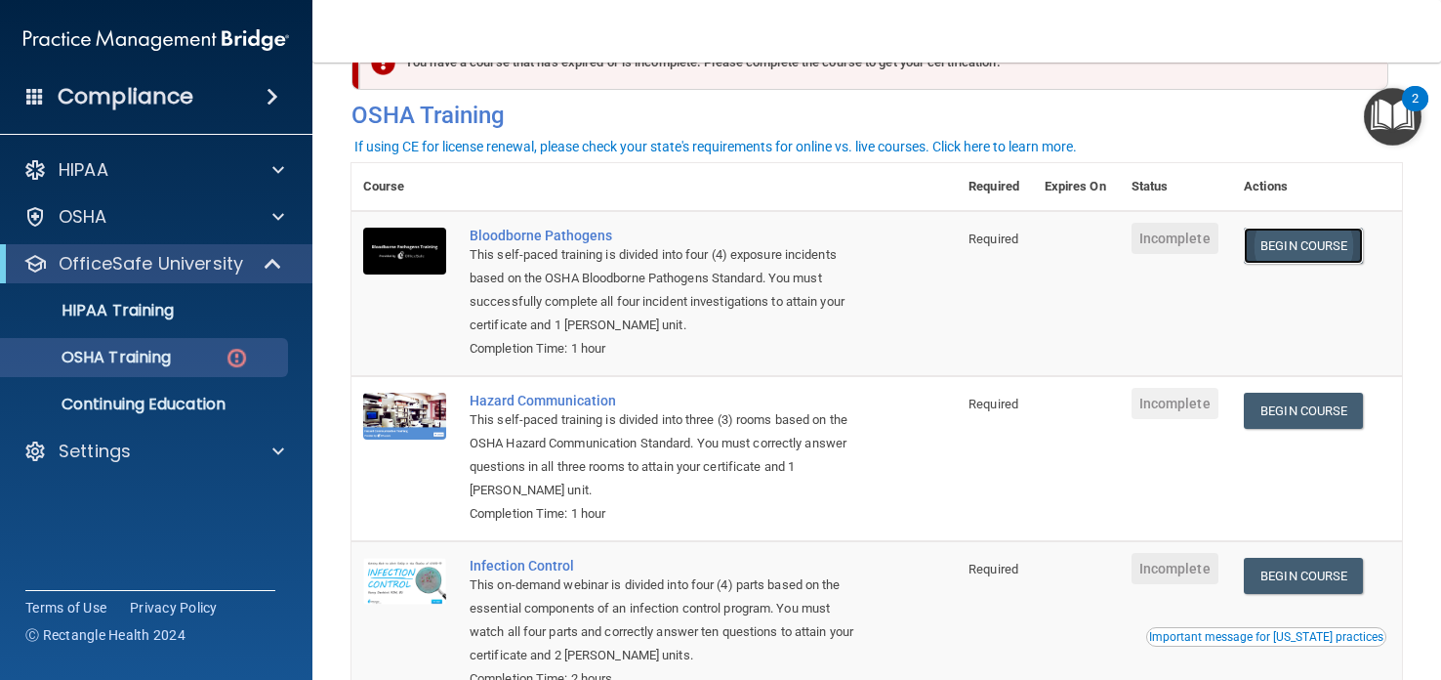
click at [1298, 248] on link "Begin Course" at bounding box center [1303, 246] width 119 height 36
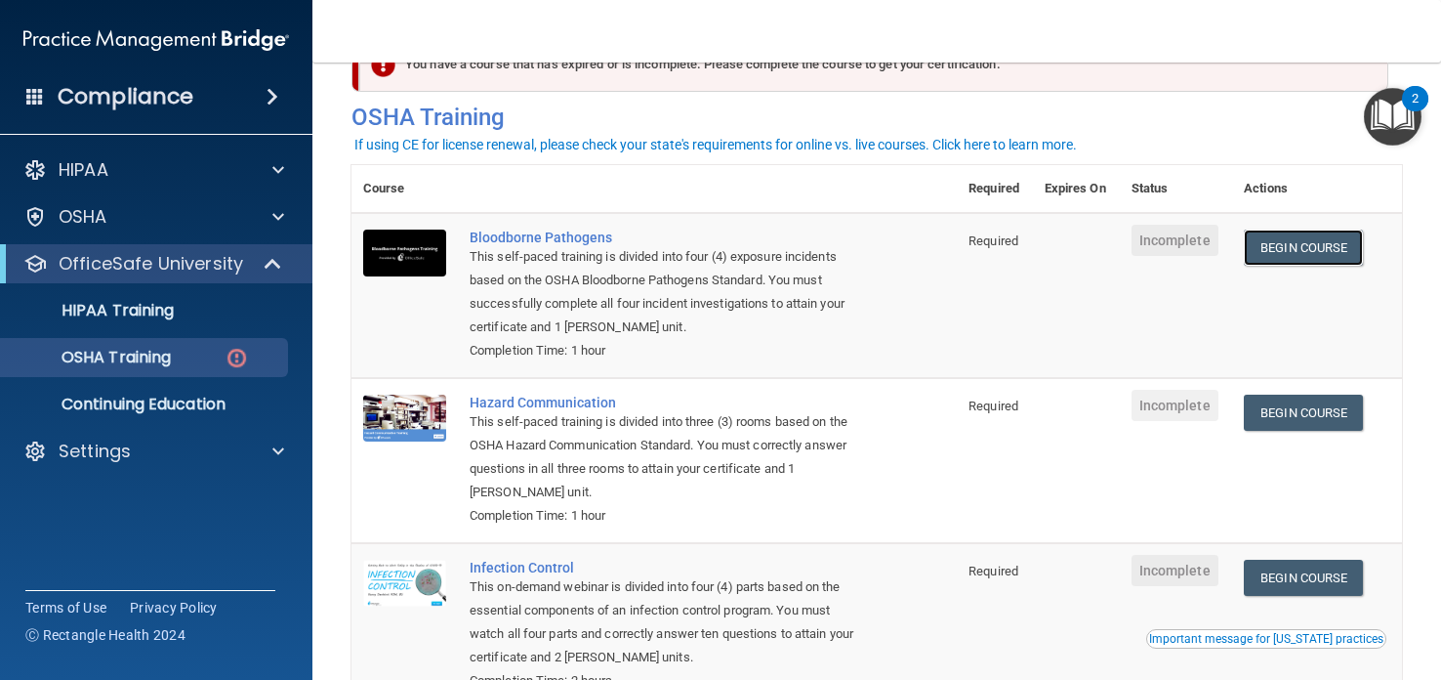
scroll to position [64, 0]
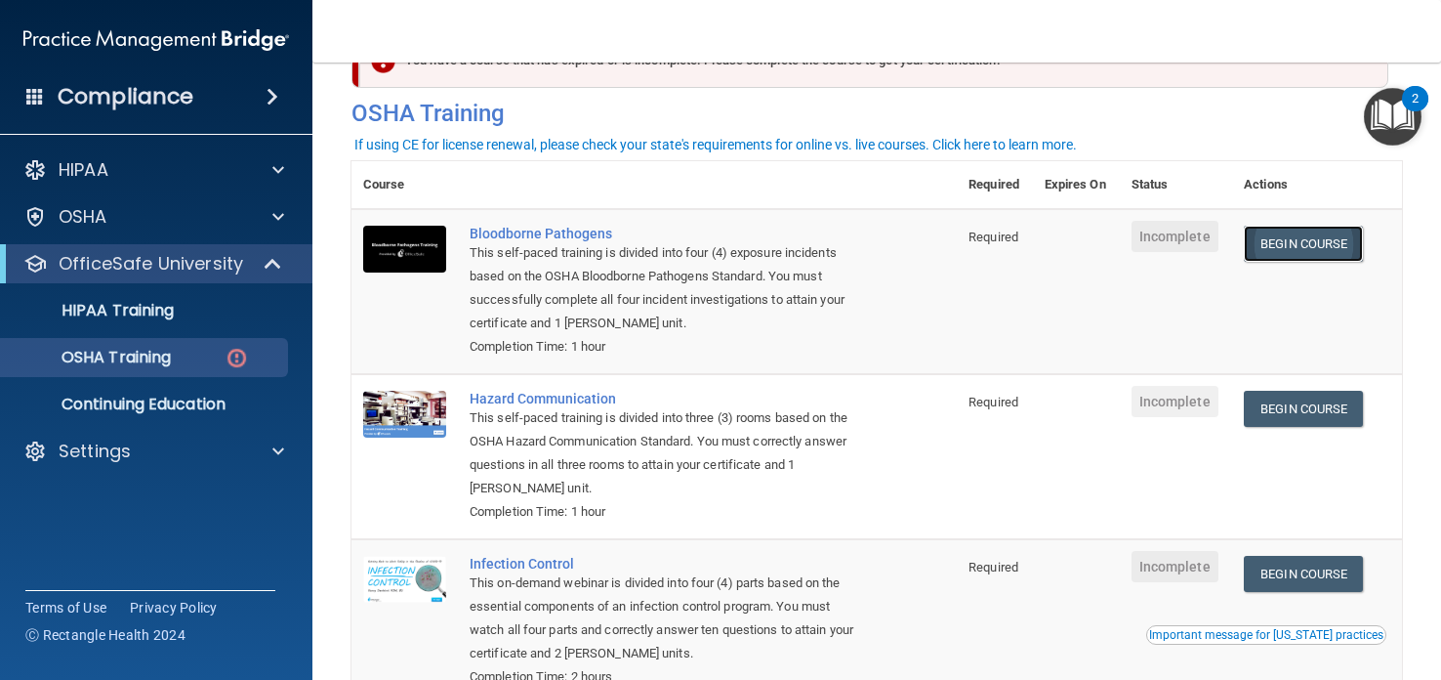
click at [1294, 236] on link "Begin Course" at bounding box center [1303, 244] width 119 height 36
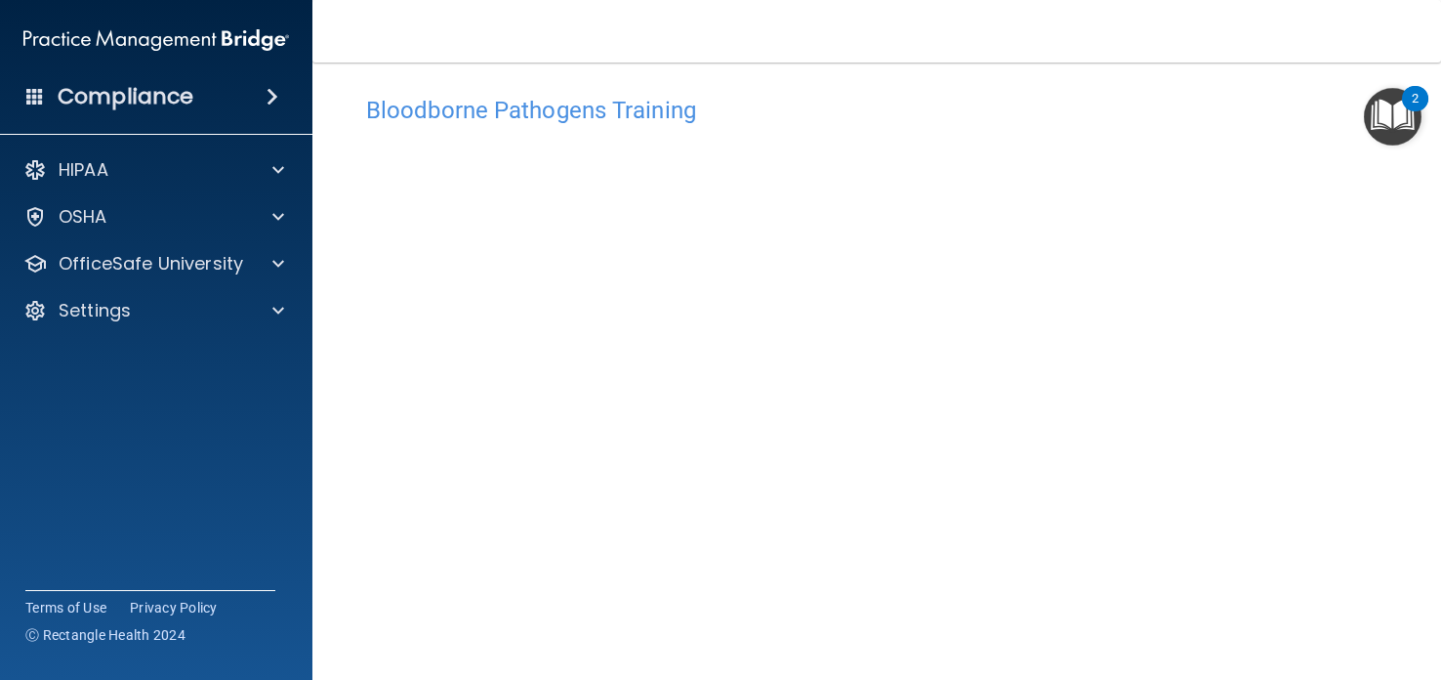
scroll to position [26, 0]
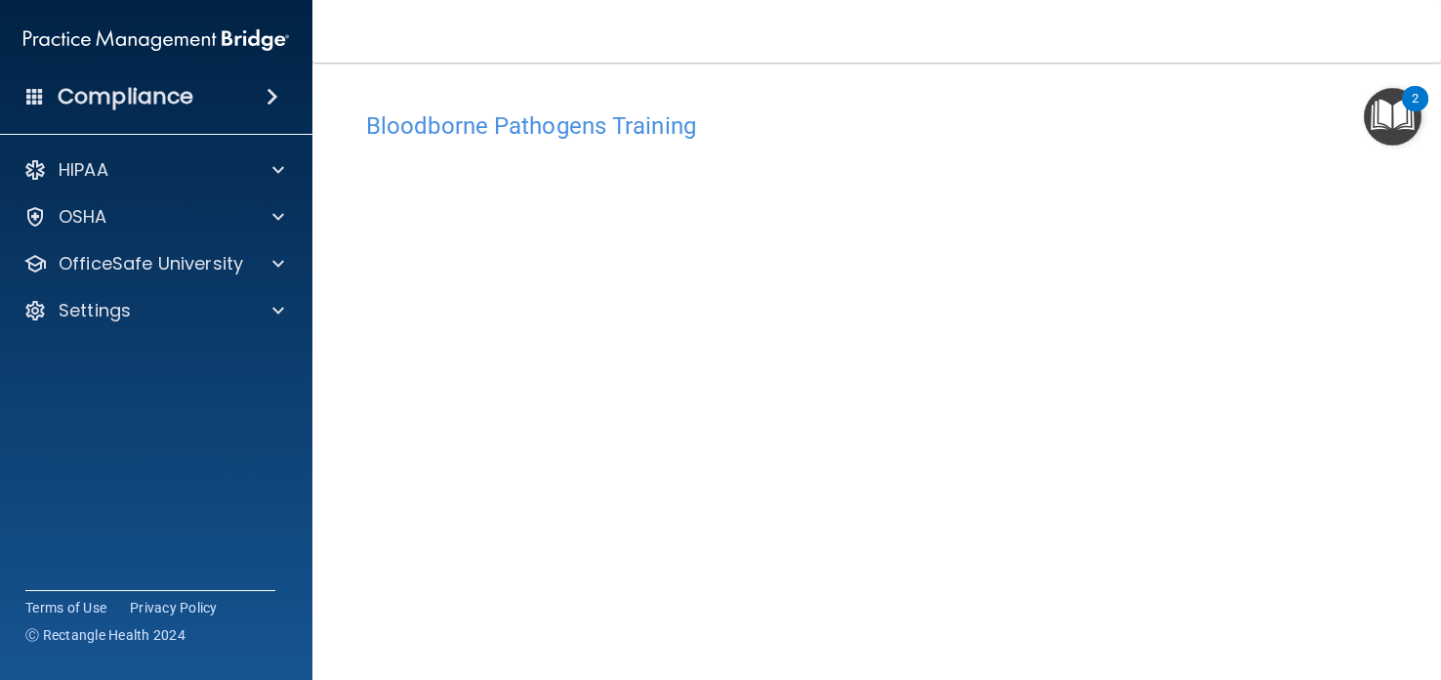
scroll to position [26, 0]
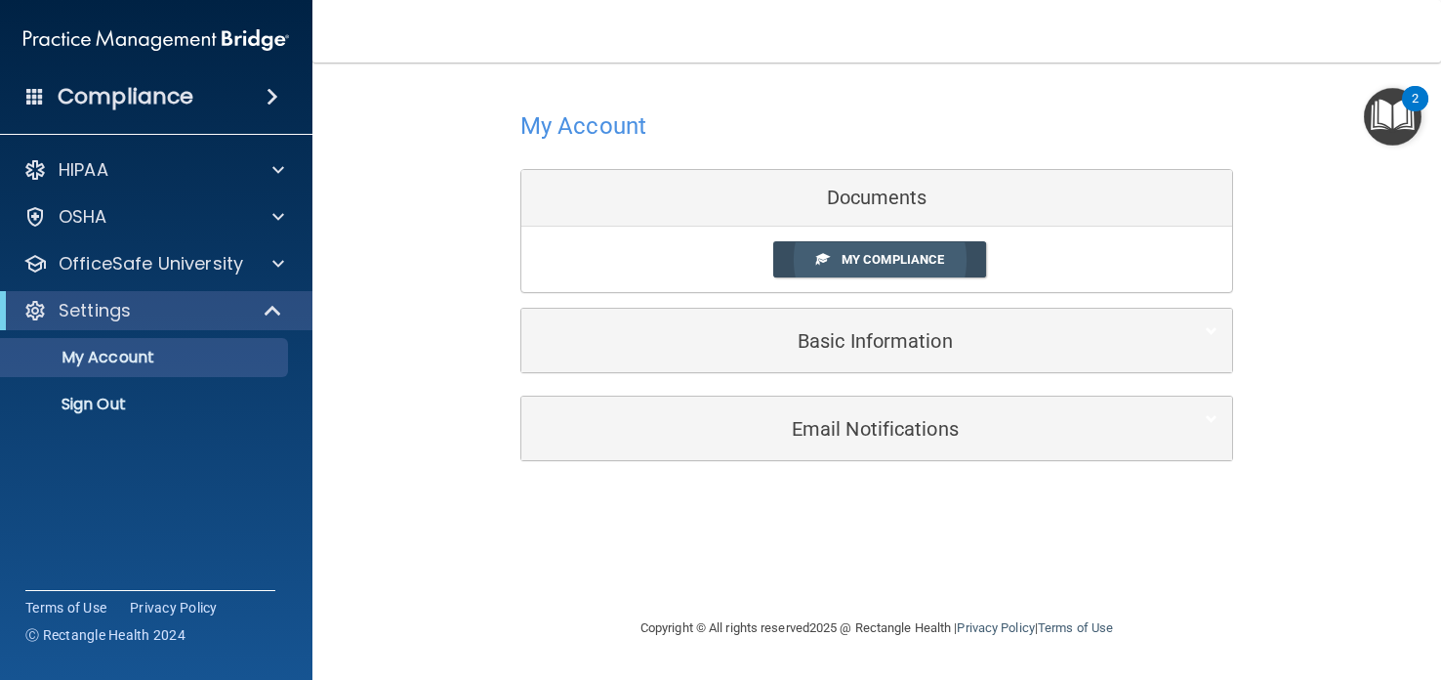
click at [868, 256] on span "My Compliance" at bounding box center [893, 259] width 103 height 15
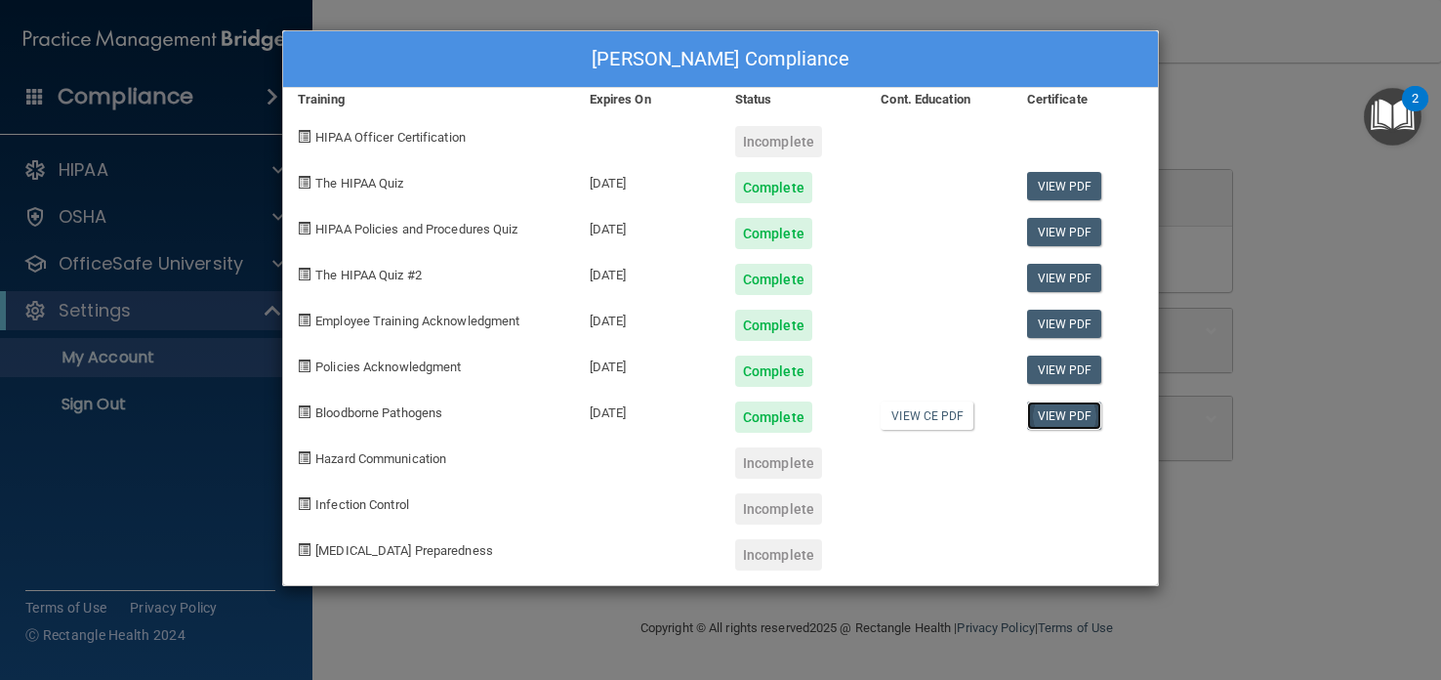
click at [1069, 412] on link "View PDF" at bounding box center [1064, 415] width 75 height 28
click at [936, 414] on link "View CE PDF" at bounding box center [927, 415] width 93 height 28
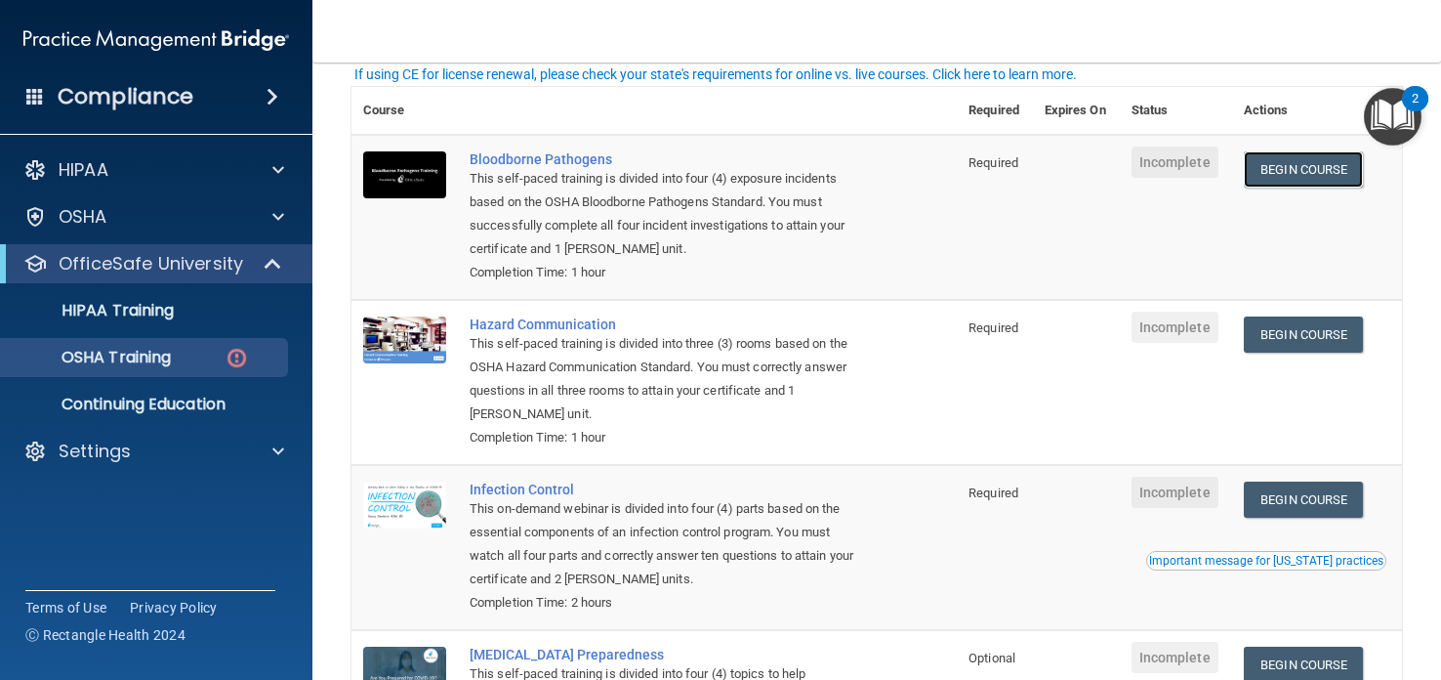
scroll to position [135, 0]
